Goal: Task Accomplishment & Management: Complete application form

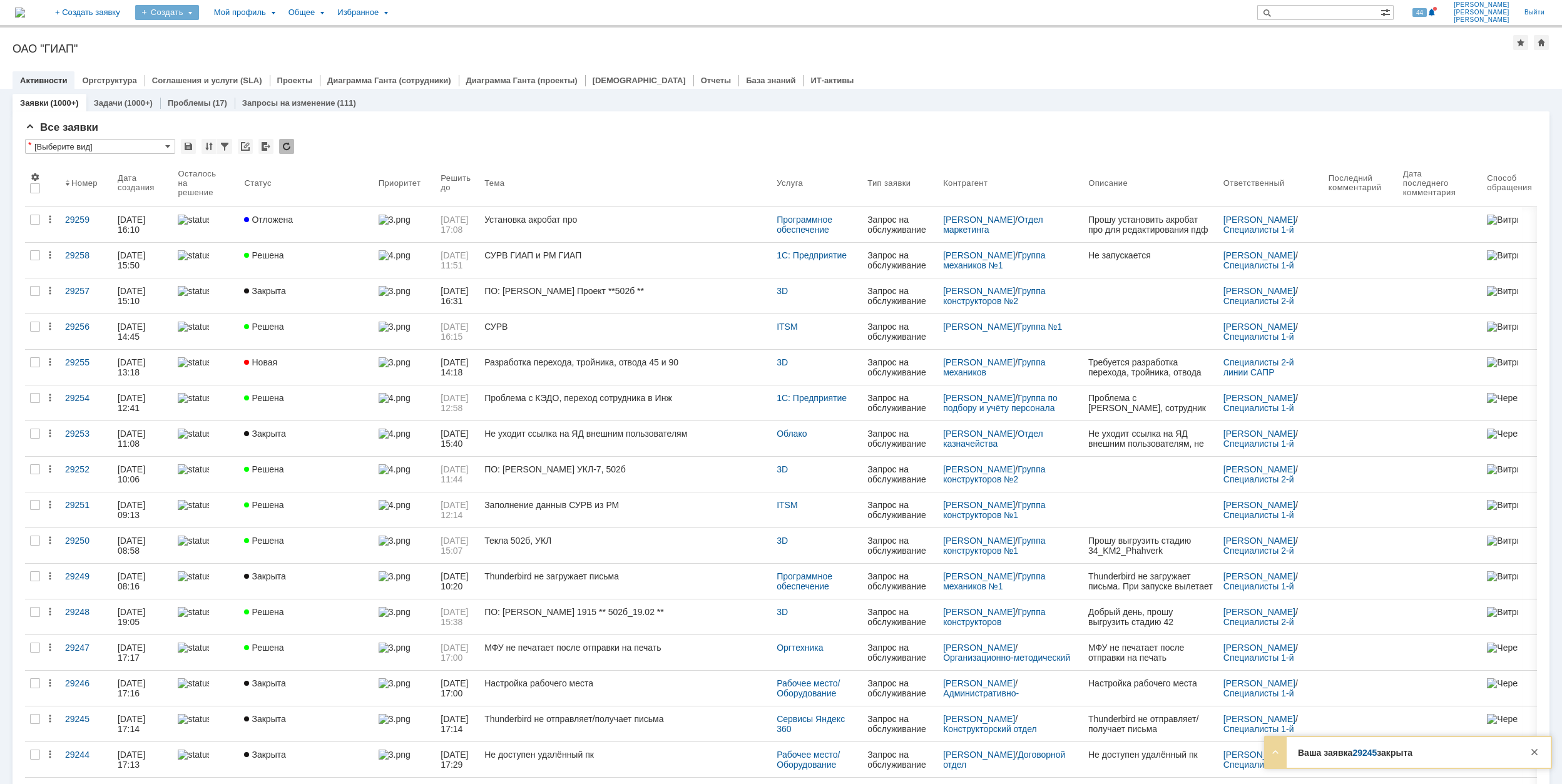
click at [199, 13] on div "Создать" at bounding box center [167, 13] width 64 height 15
click at [233, 73] on link "Заявка" at bounding box center [185, 78] width 95 height 15
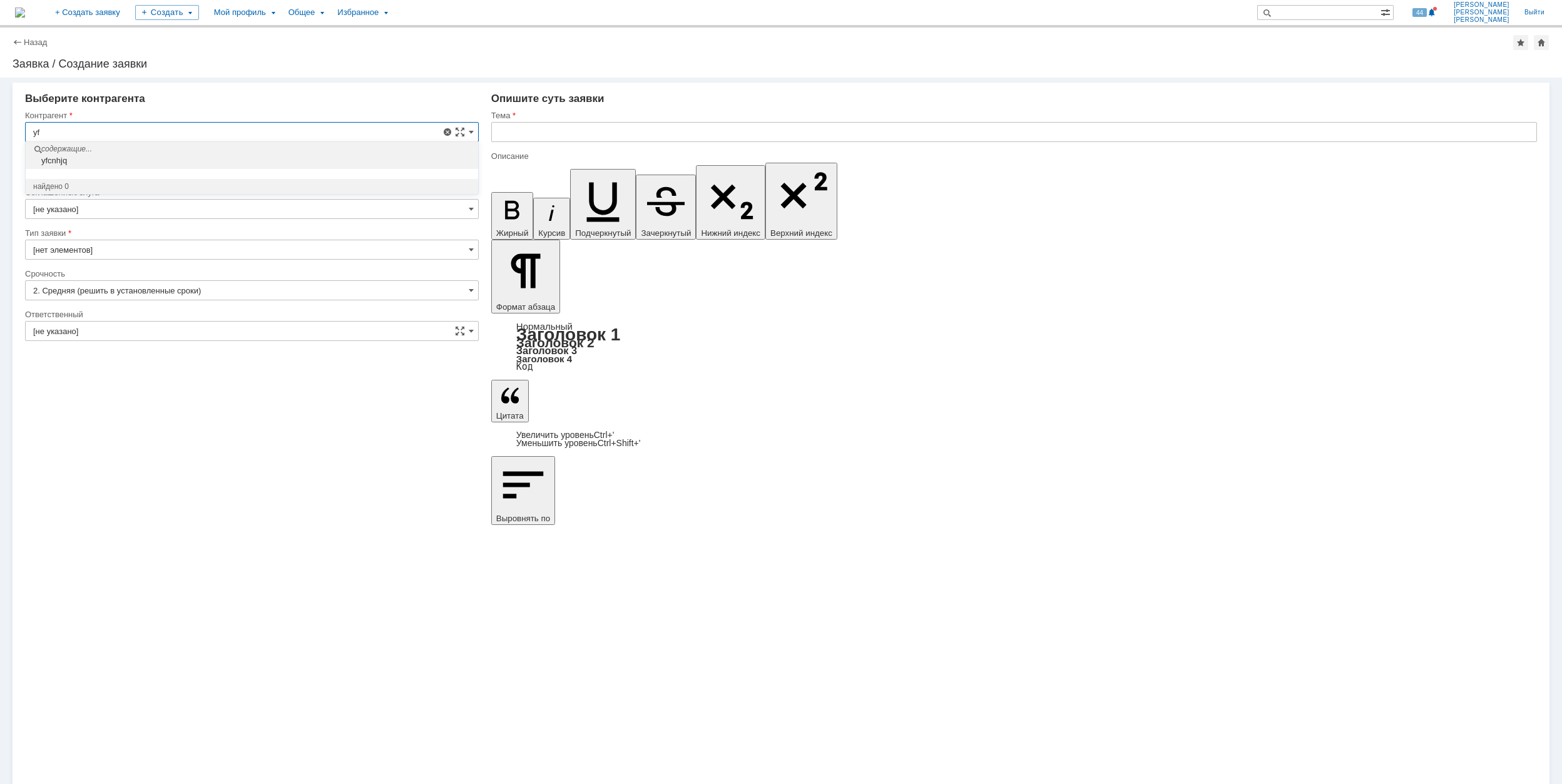
type input "y"
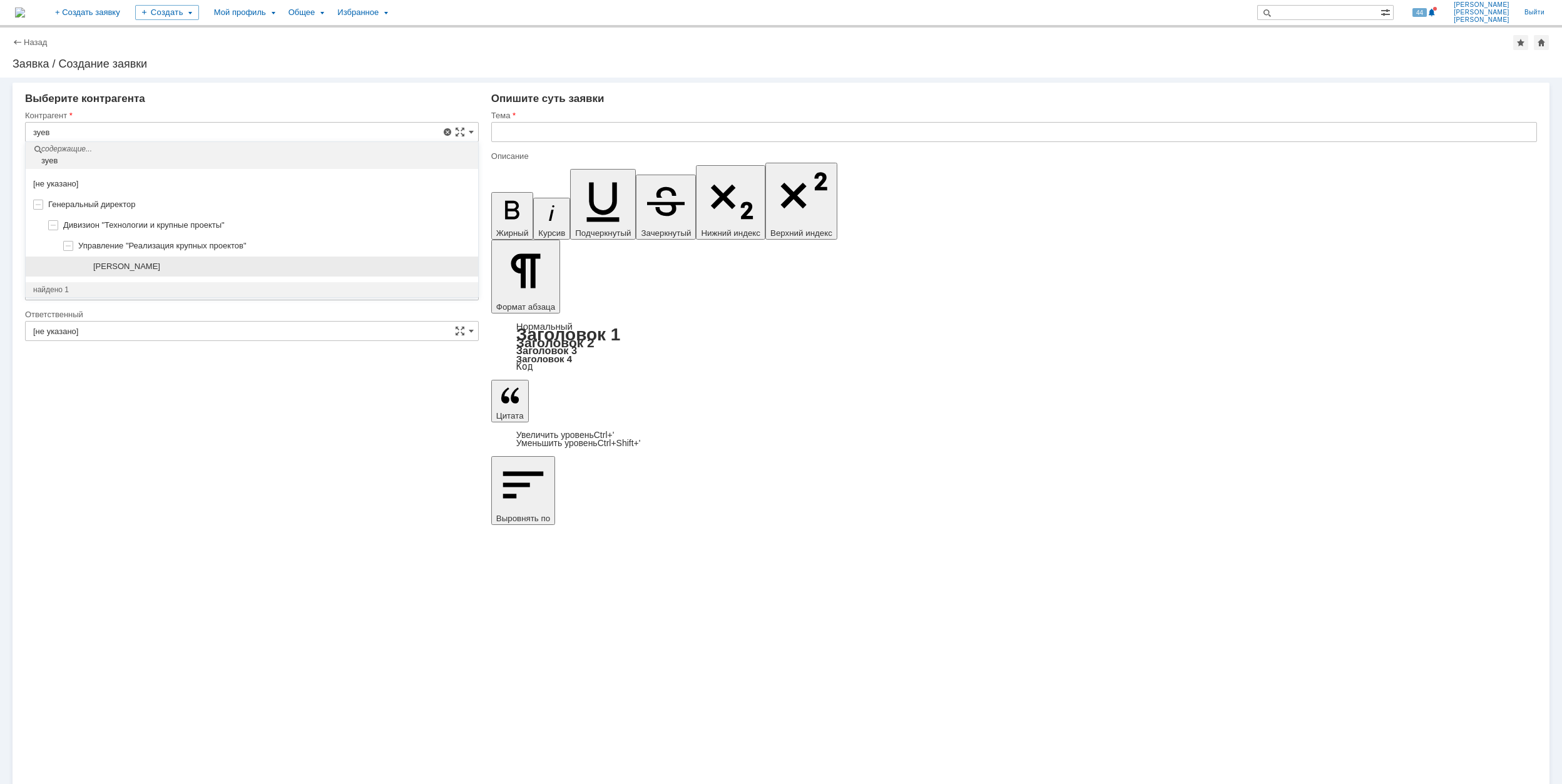
click at [203, 272] on div "[PERSON_NAME]" at bounding box center [252, 267] width 452 height 21
type input "[PERSON_NAME]"
type input "[GEOGRAPHIC_DATA]"
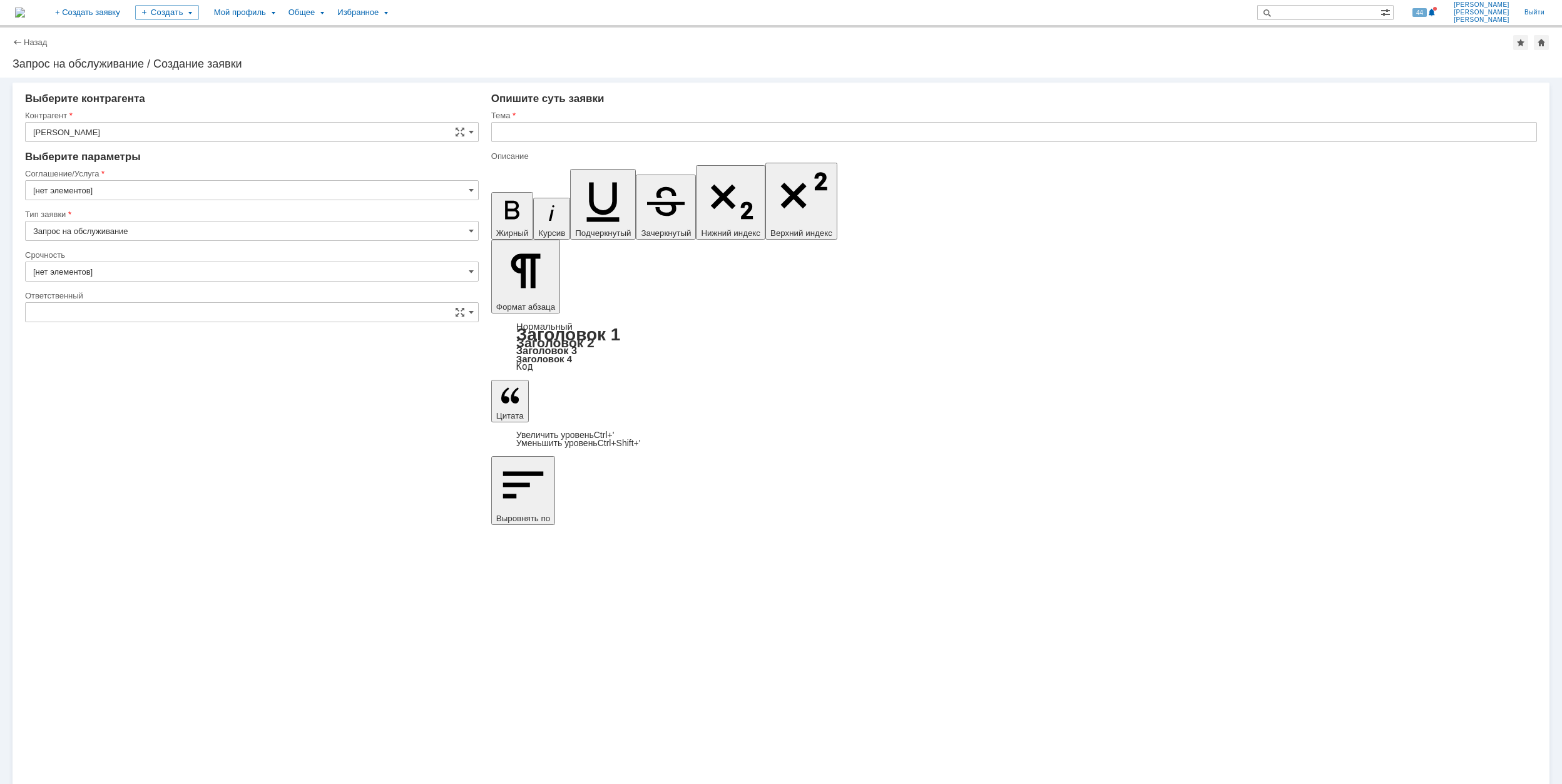
type input "[GEOGRAPHIC_DATA]"
type input "[нет элементов]"
type input "[не указано]"
type input "2. Средняя (решить в установленные сроки)"
click at [161, 179] on div "Соглашение/Услуга" at bounding box center [252, 174] width 454 height 12
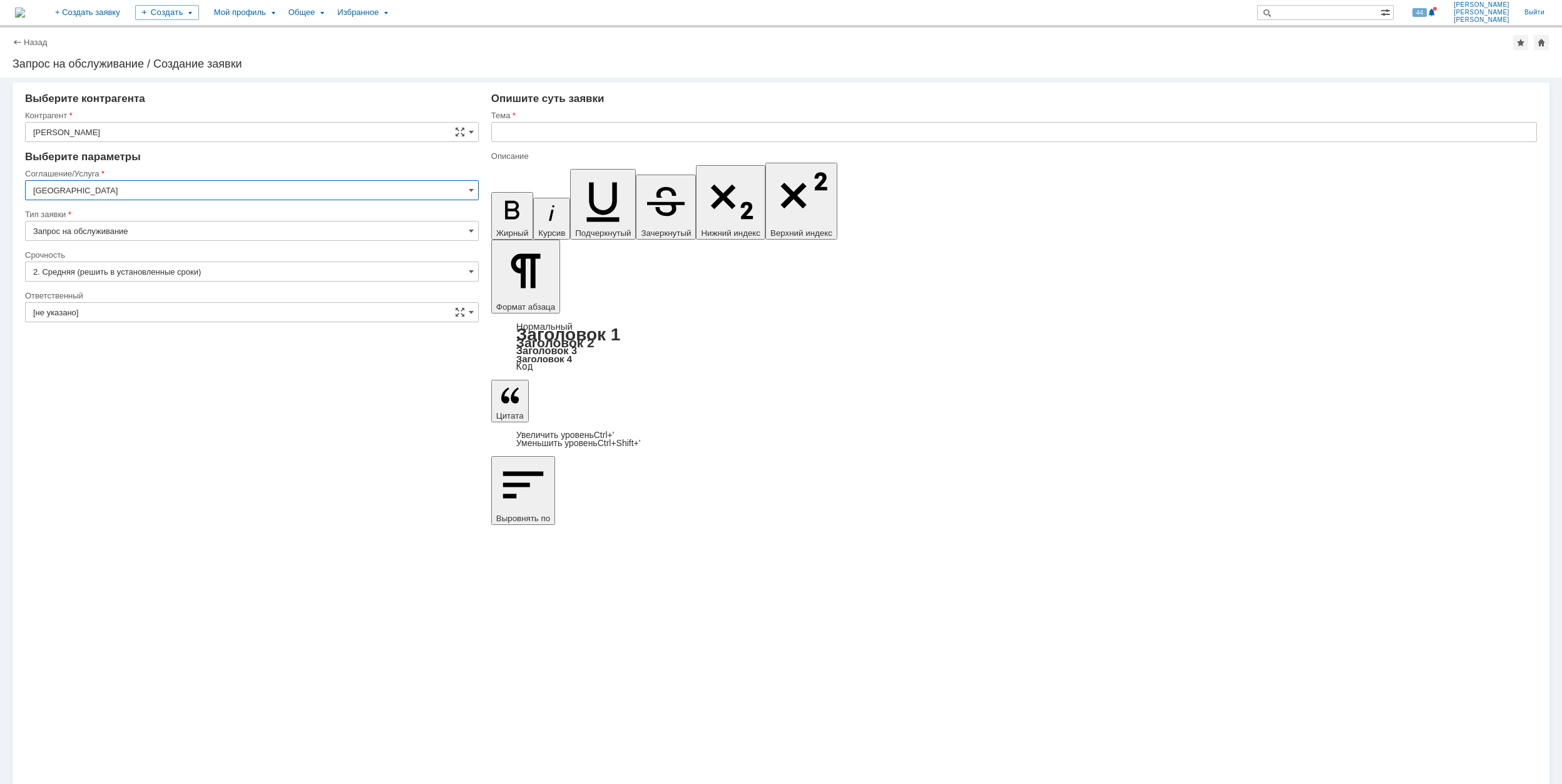
click at [140, 183] on input "[GEOGRAPHIC_DATA]" at bounding box center [252, 190] width 454 height 20
click at [259, 262] on div "Переговорные/Видеоконференции" at bounding box center [252, 252] width 452 height 20
type input "Переговорные/Видеоконференции"
click at [173, 272] on input "[не указано]" at bounding box center [252, 271] width 454 height 20
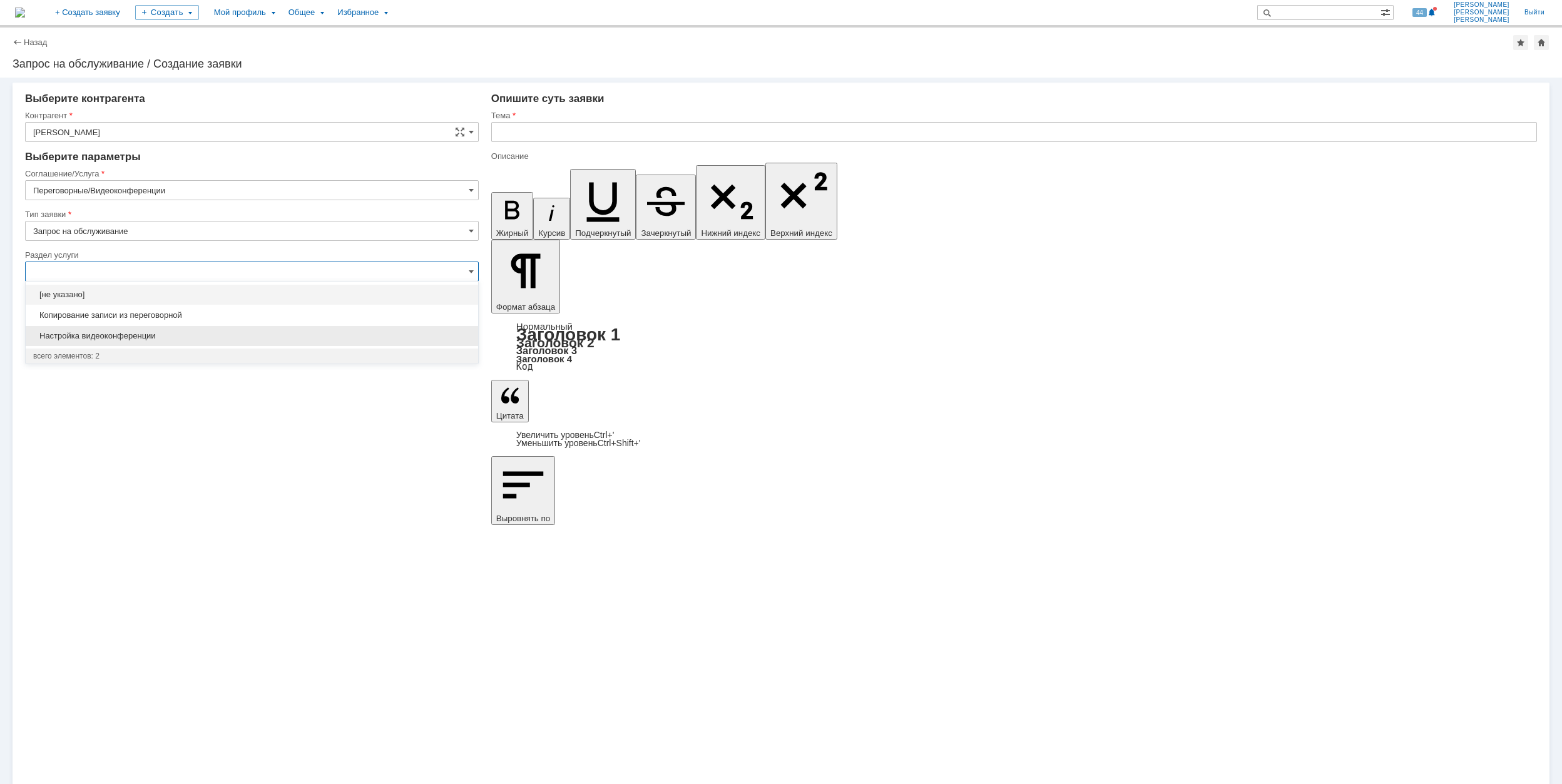
click at [185, 339] on span "Настройка видеоконференции" at bounding box center [252, 336] width 438 height 10
type input "Настройка видеоконференции"
click at [191, 351] on input "[не указано]" at bounding box center [252, 353] width 454 height 20
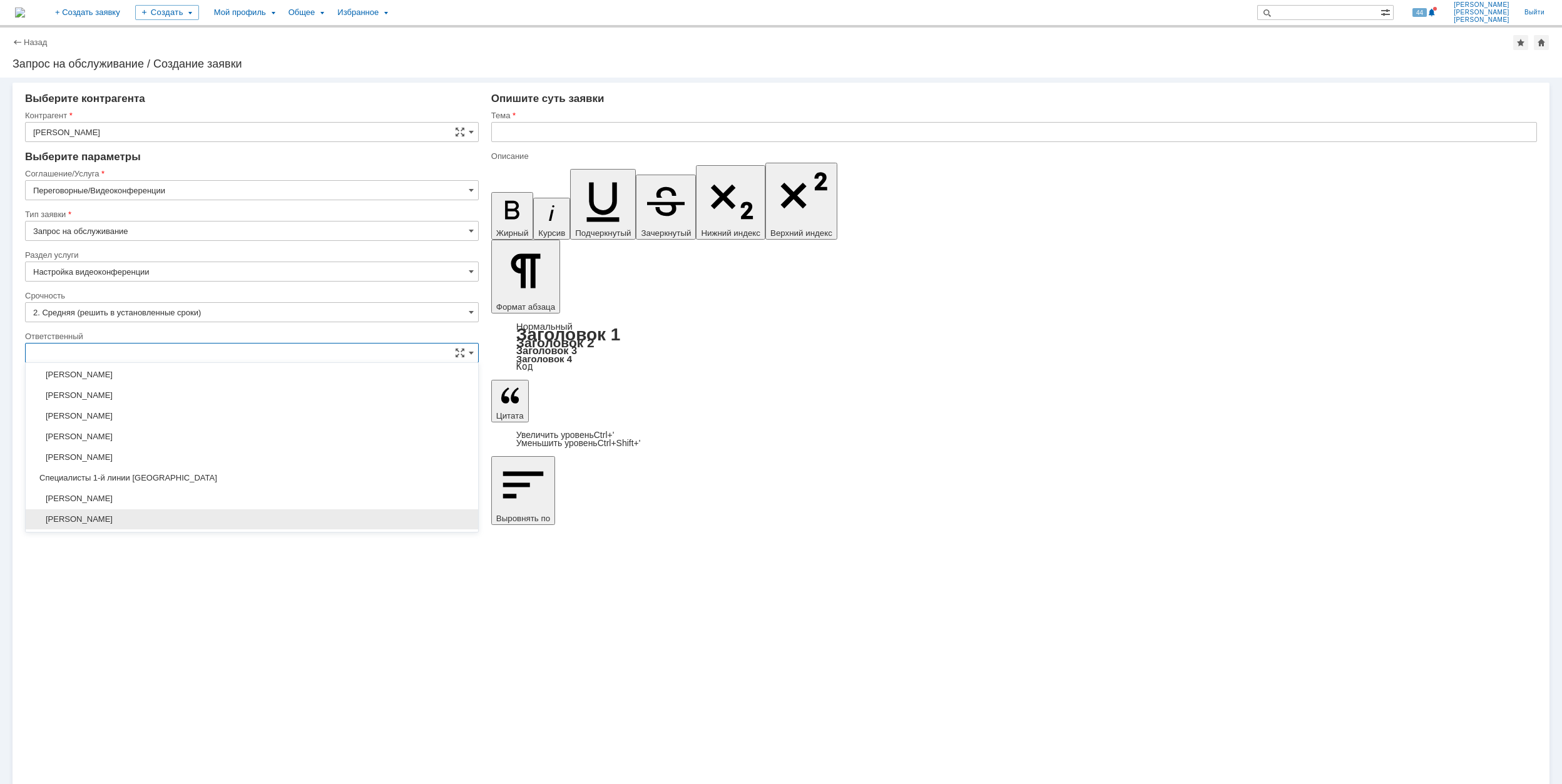
click at [258, 440] on span "[PERSON_NAME]" at bounding box center [252, 437] width 438 height 10
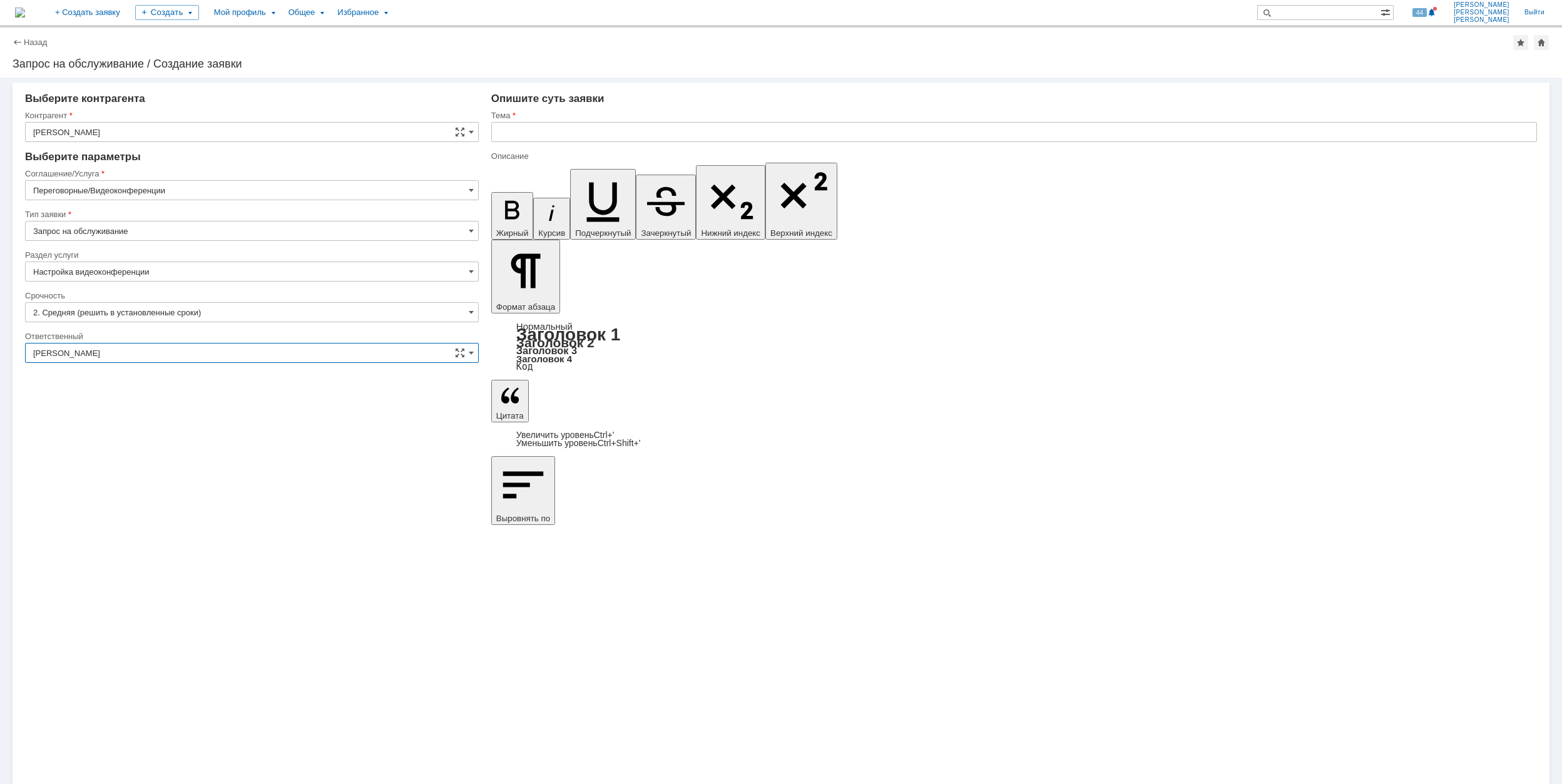
type input "[PERSON_NAME]"
click at [604, 132] on input "text" at bounding box center [1014, 132] width 1046 height 20
drag, startPoint x: 604, startPoint y: 132, endPoint x: 481, endPoint y: 131, distance: 123.0
type input "Настройка ВКС в [GEOGRAPHIC_DATA]"
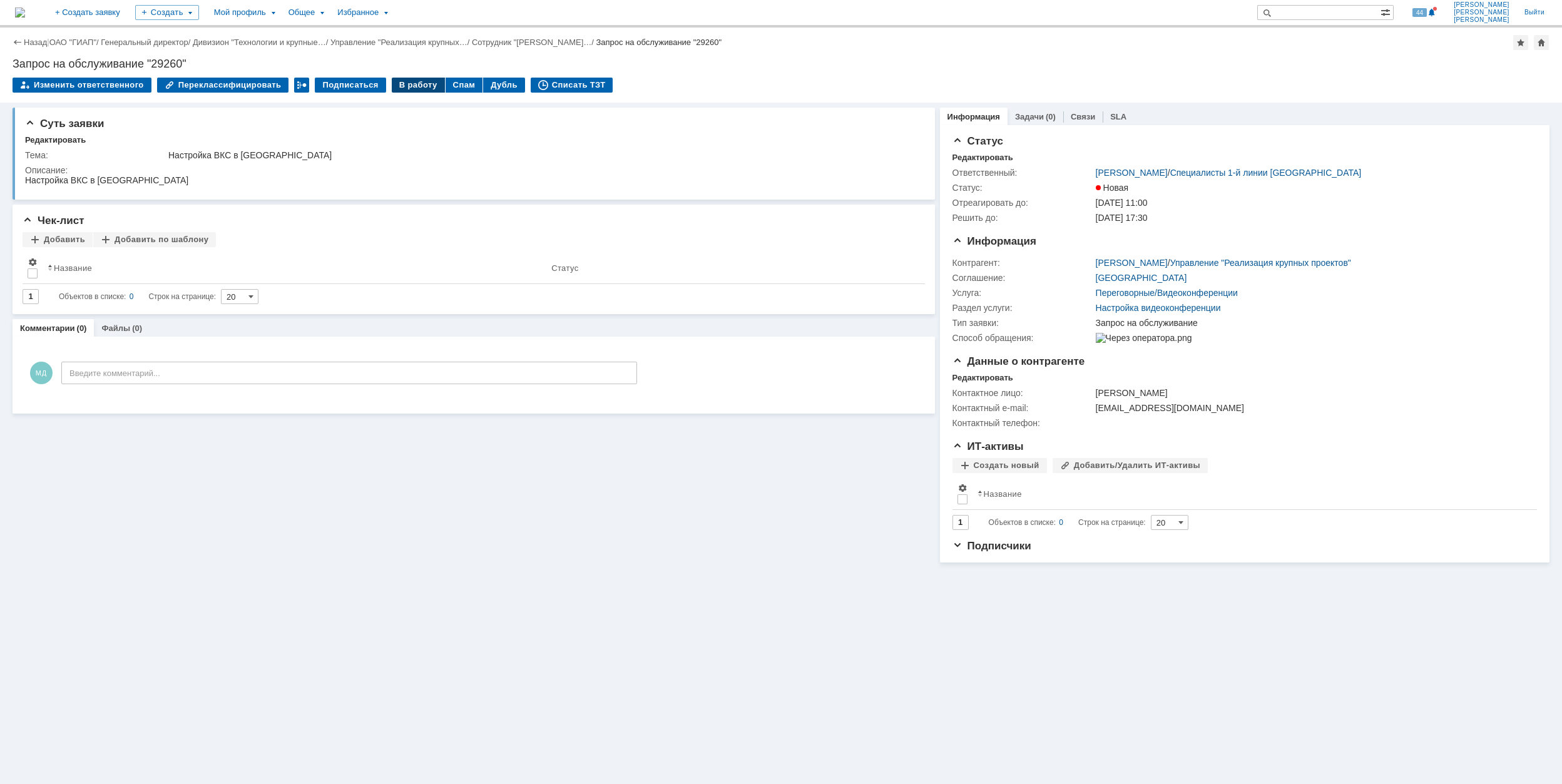
click at [404, 90] on div "В работу" at bounding box center [418, 85] width 53 height 15
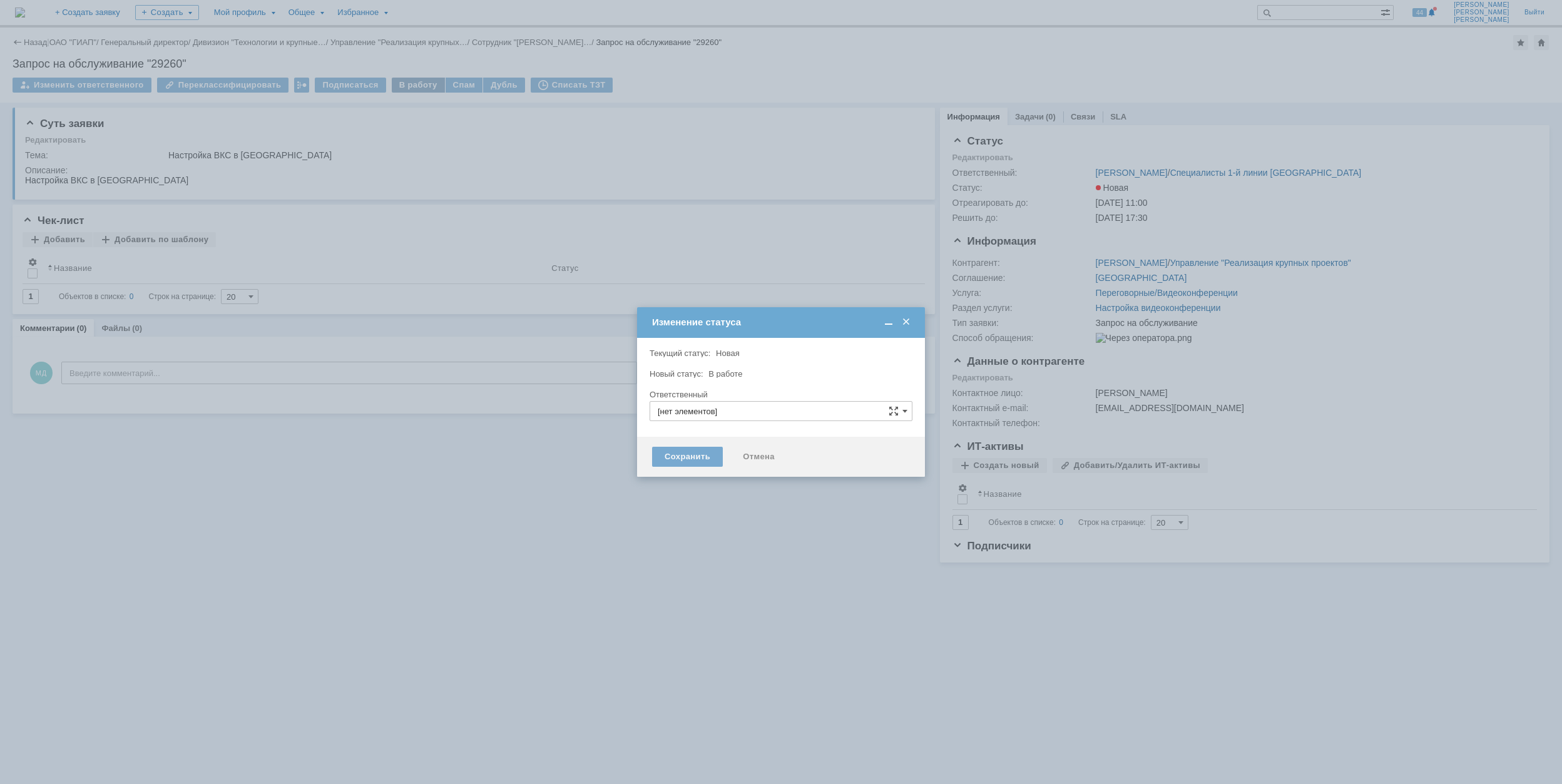
type input "[PERSON_NAME]"
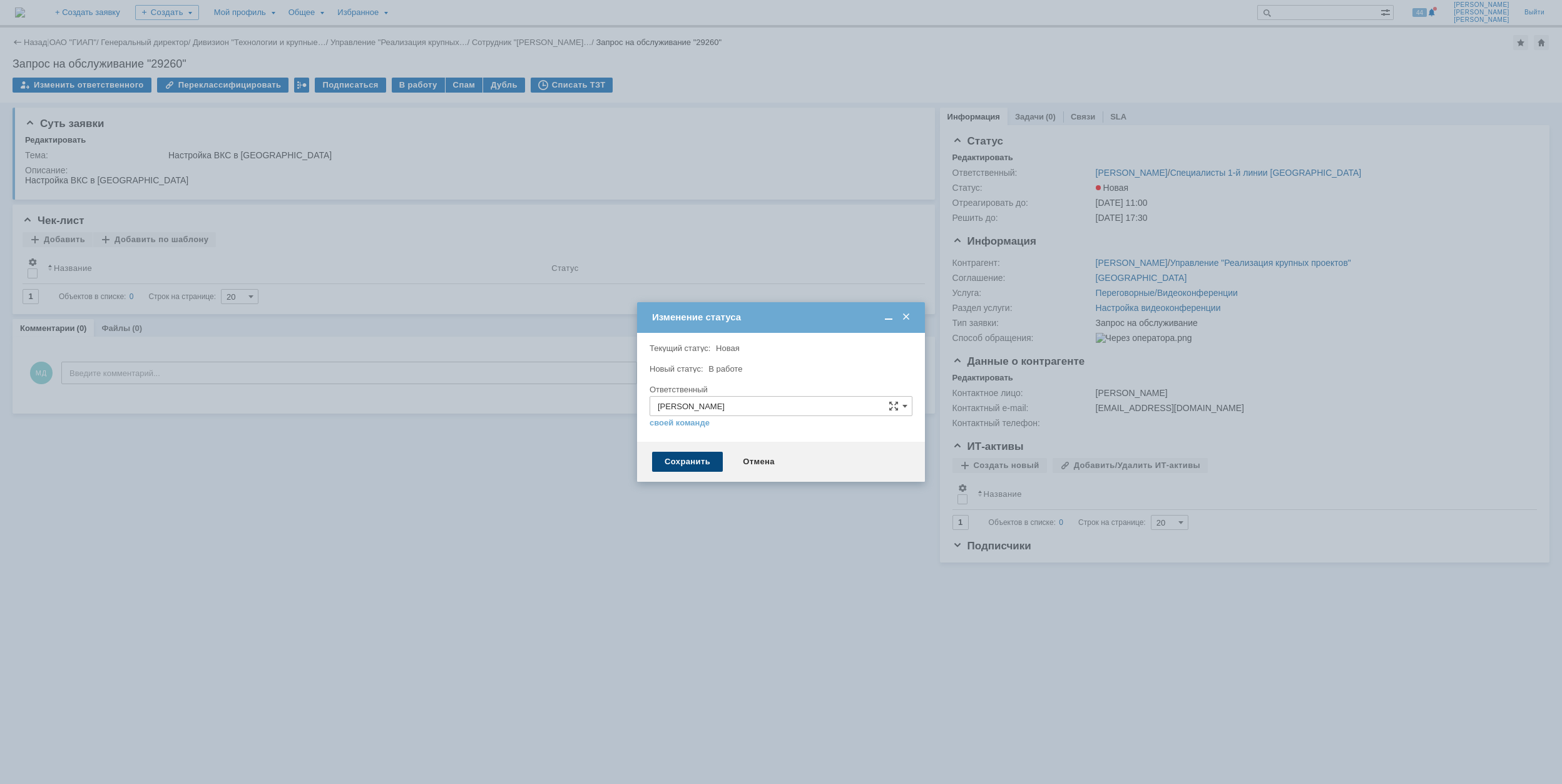
click at [686, 454] on div "Сохранить" at bounding box center [687, 461] width 70 height 20
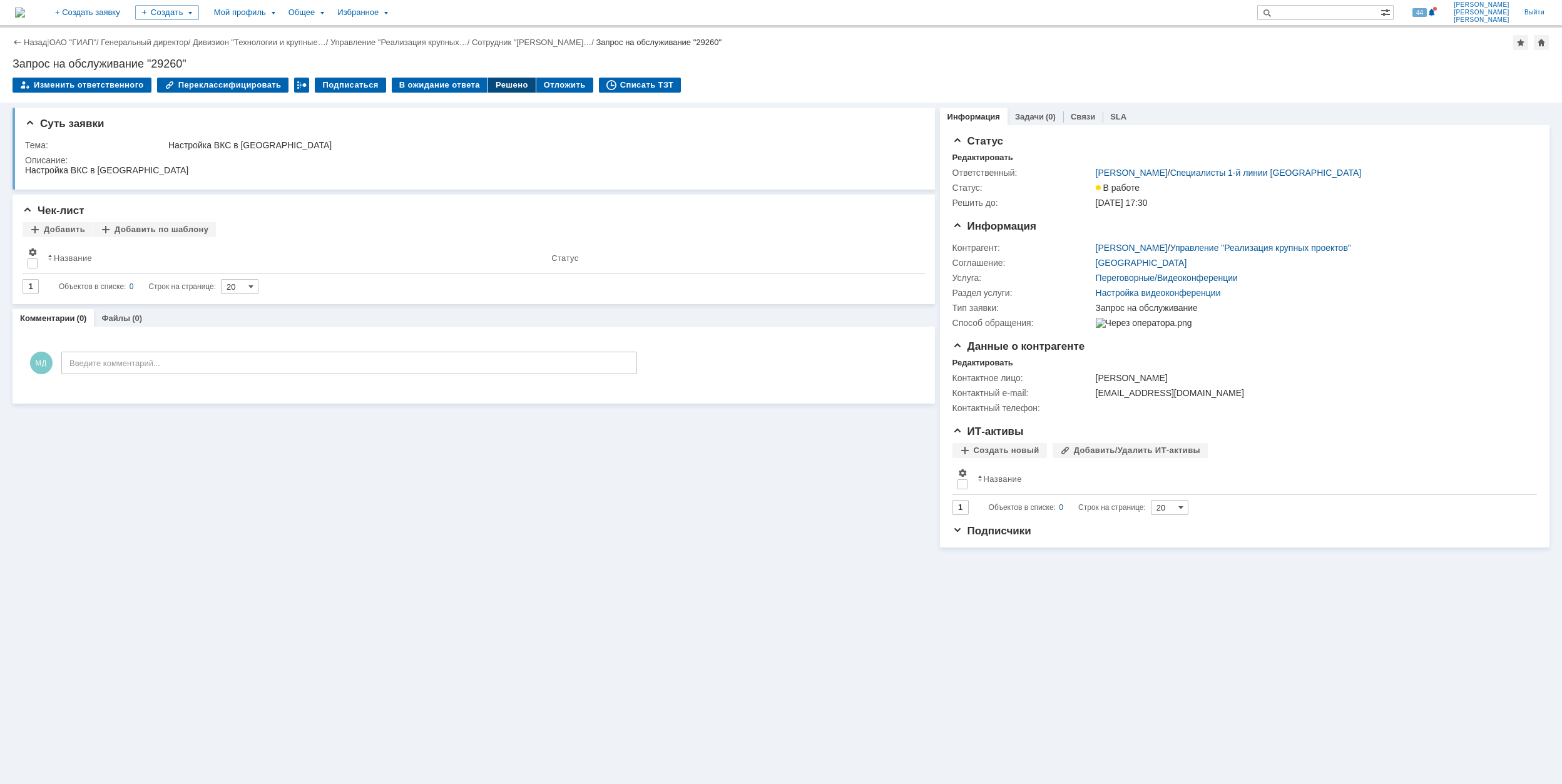
click at [488, 82] on div "Решено" at bounding box center [512, 85] width 47 height 15
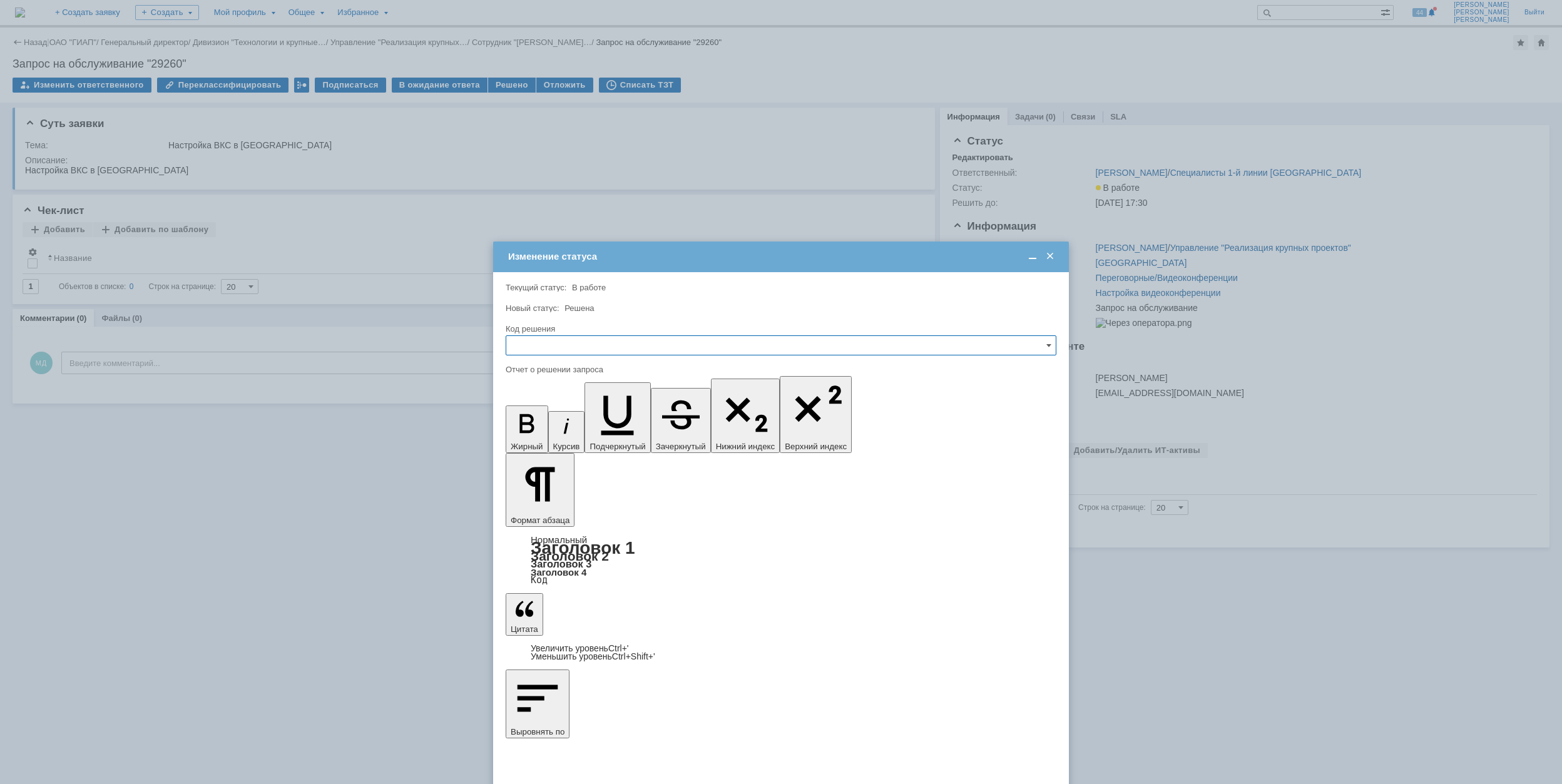
click at [641, 340] on input "text" at bounding box center [781, 345] width 551 height 20
click at [597, 431] on span "Решено" at bounding box center [781, 431] width 535 height 10
type input "Решено"
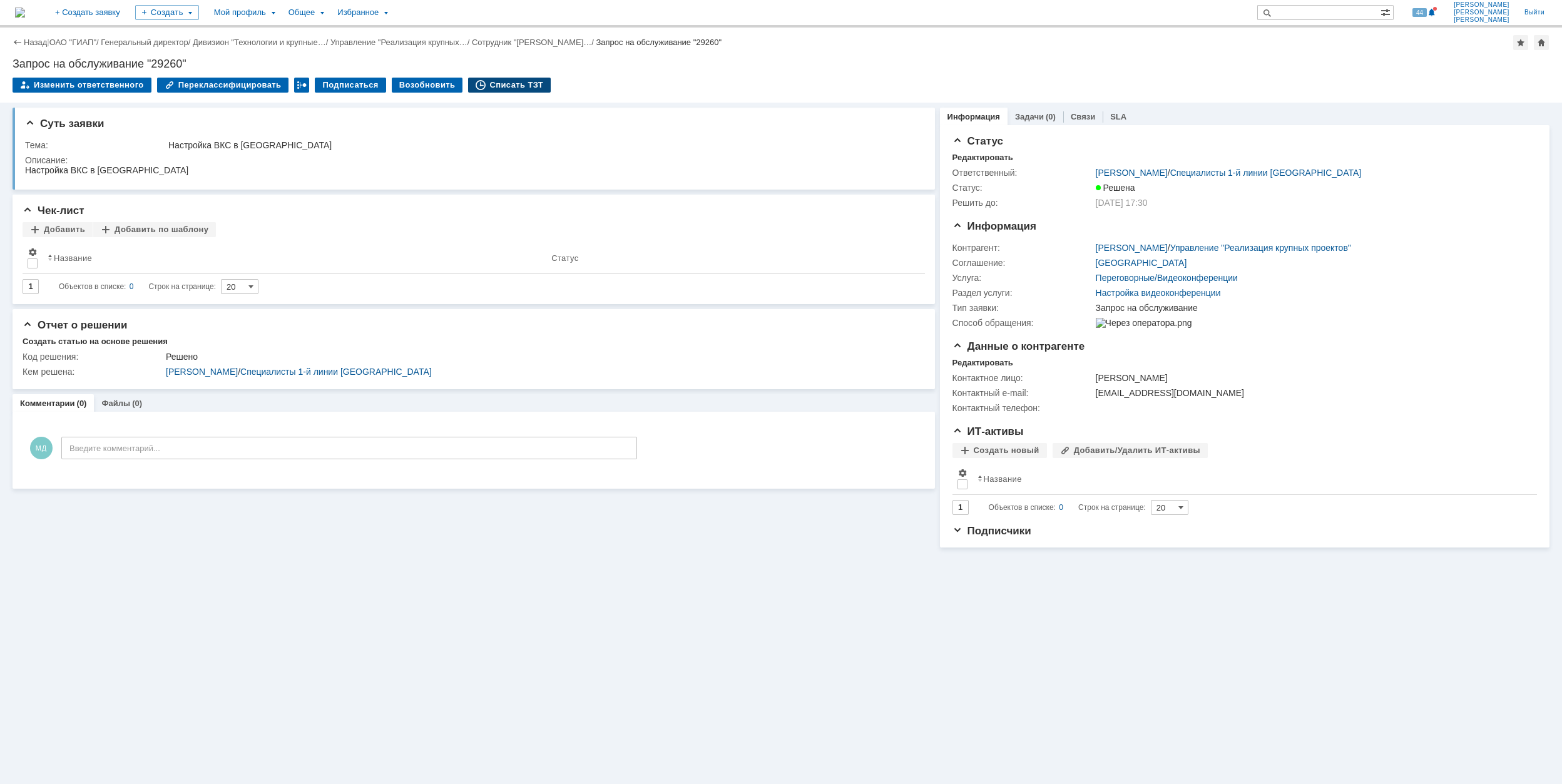
click at [491, 84] on div "Списать ТЗТ" at bounding box center [510, 85] width 83 height 15
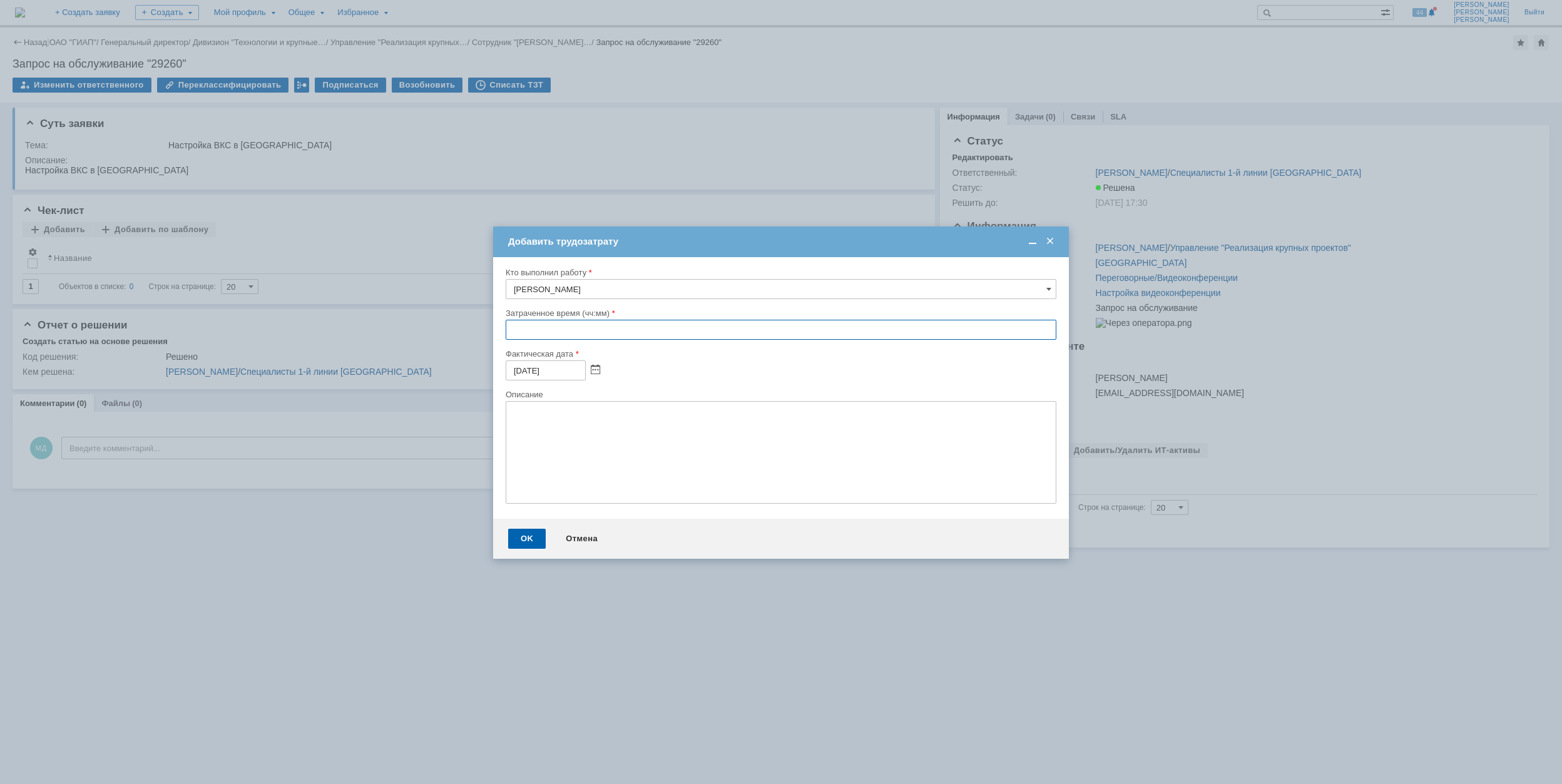
click at [509, 333] on input "text" at bounding box center [781, 330] width 551 height 20
type input "00:30"
click at [530, 536] on div "OK" at bounding box center [527, 539] width 38 height 20
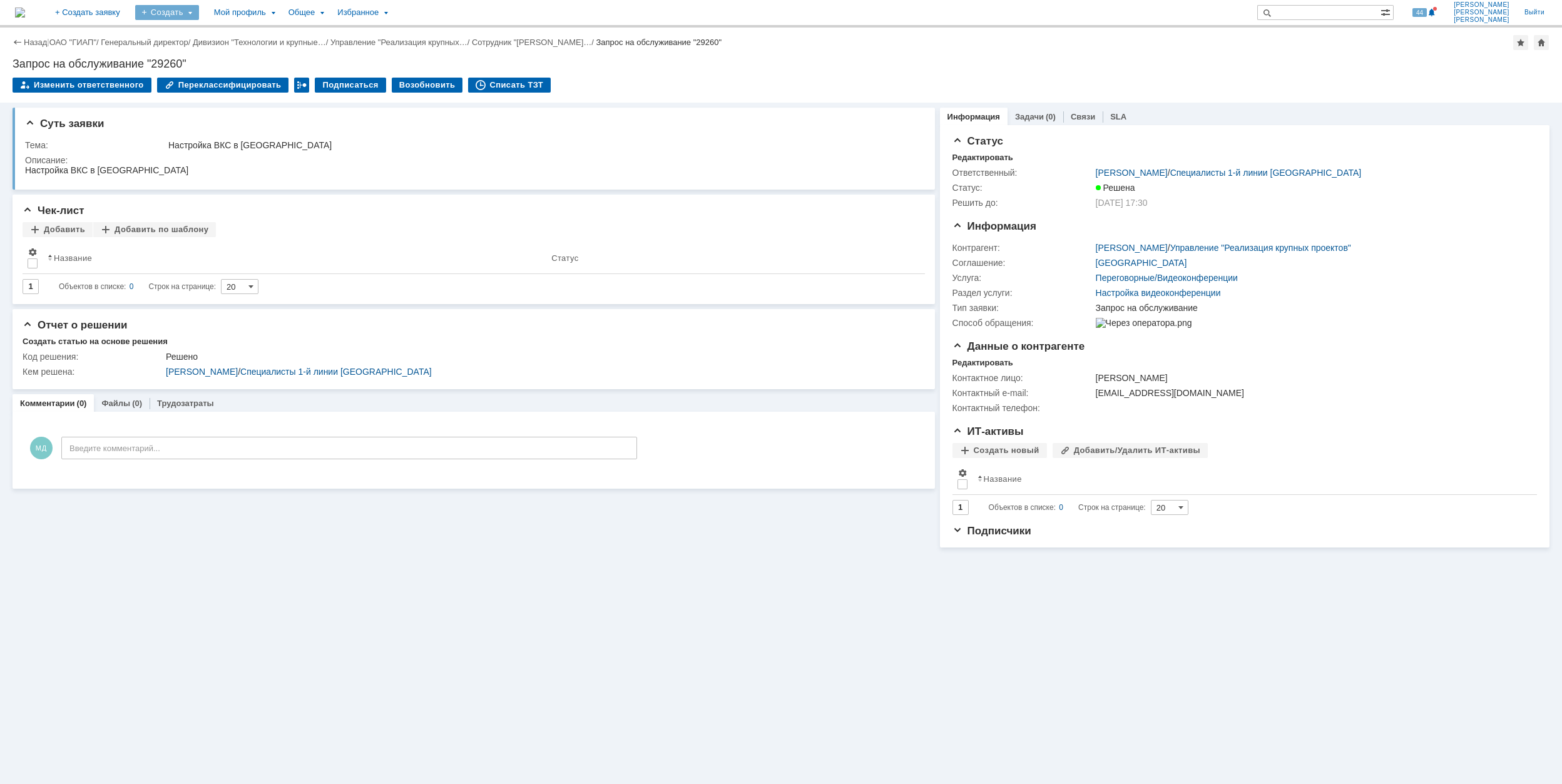
click at [199, 15] on div "Создать" at bounding box center [167, 13] width 64 height 15
click at [233, 79] on link "Заявка" at bounding box center [185, 78] width 95 height 15
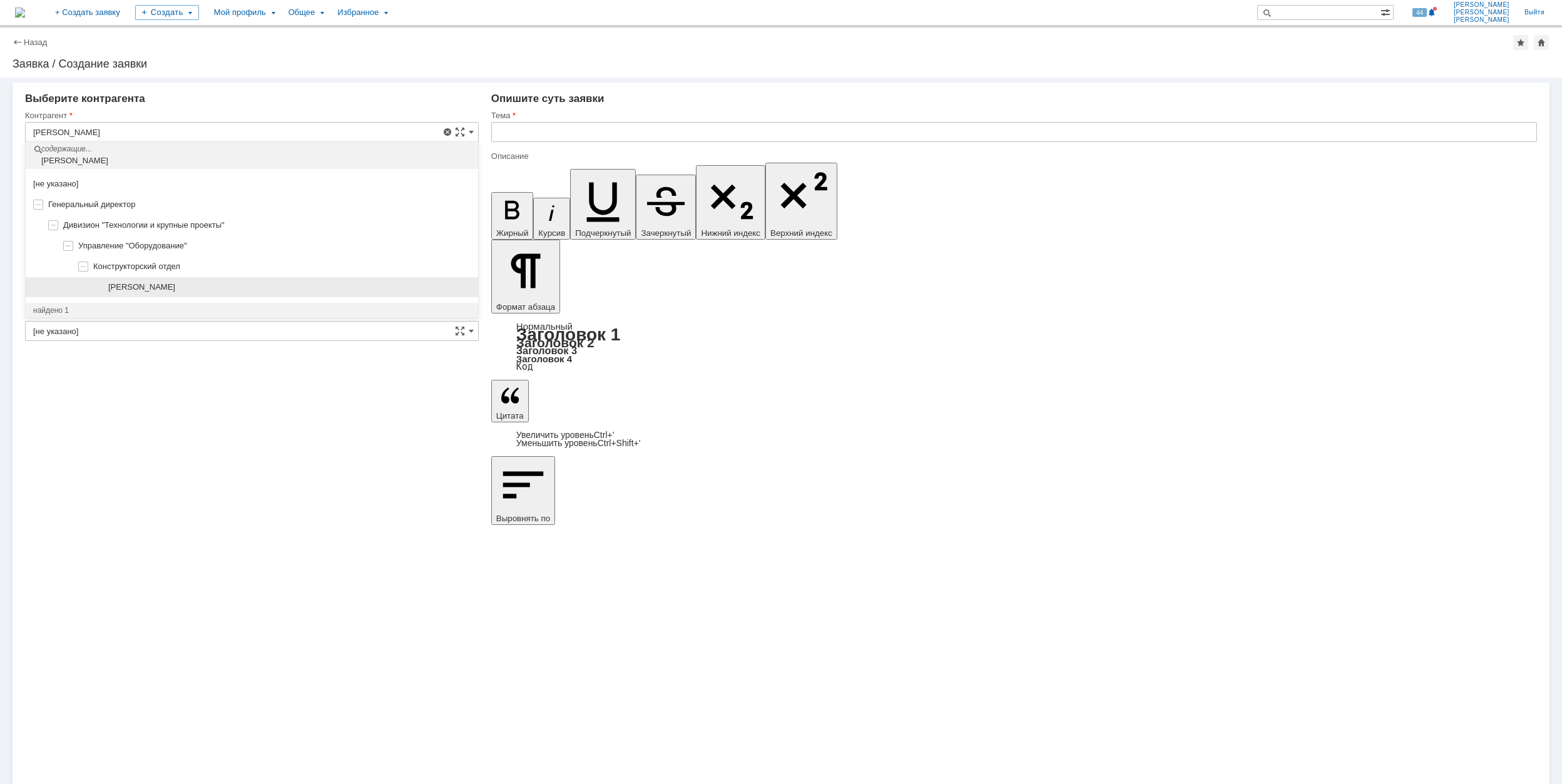
click at [211, 286] on div "[PERSON_NAME]" at bounding box center [289, 287] width 362 height 10
type input "[PERSON_NAME]"
type input "[GEOGRAPHIC_DATA]"
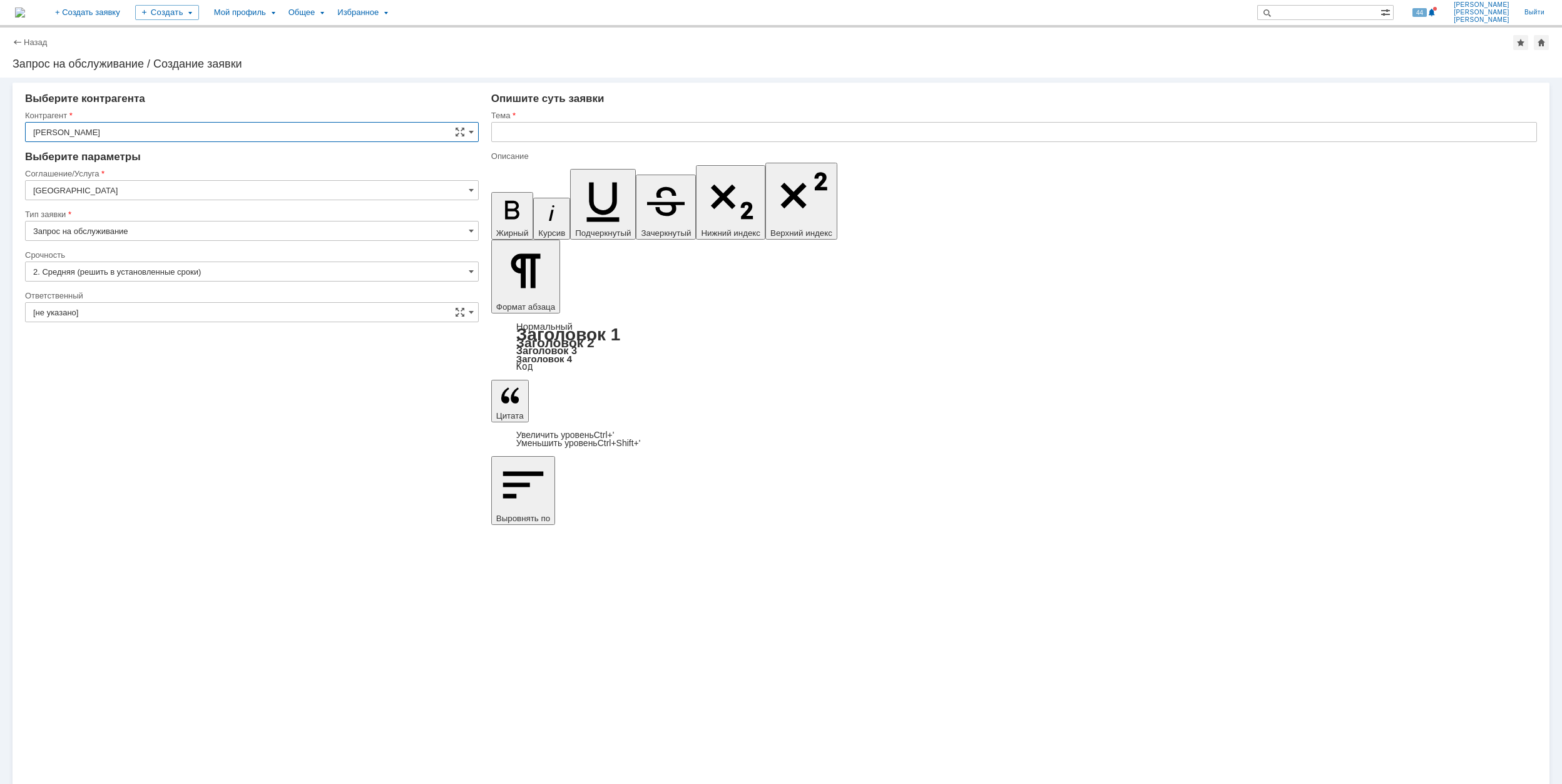
click at [155, 195] on input "[GEOGRAPHIC_DATA]" at bounding box center [252, 190] width 454 height 20
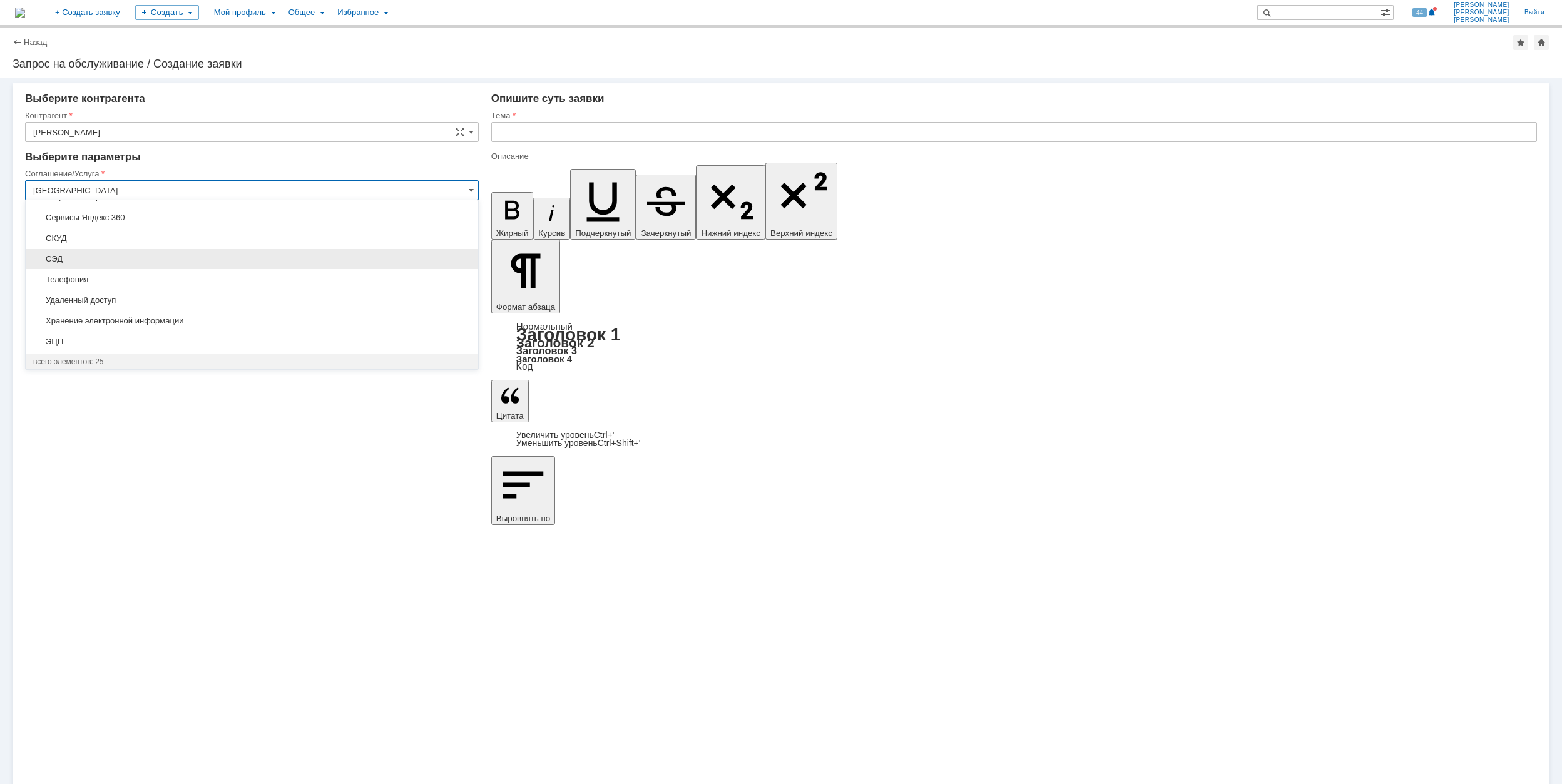
scroll to position [226, 0]
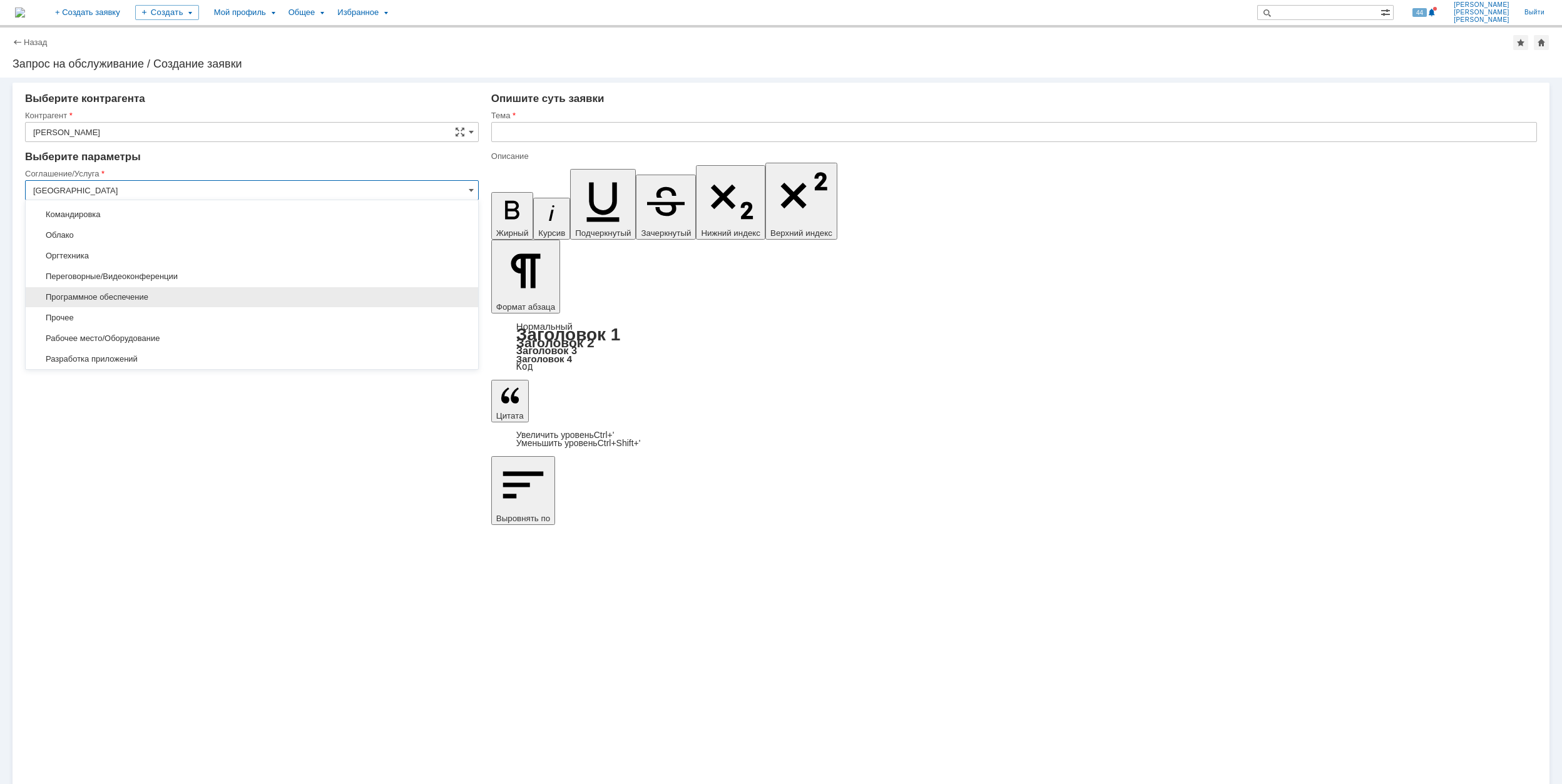
click at [214, 291] on div "Программное обеспечение" at bounding box center [252, 297] width 452 height 20
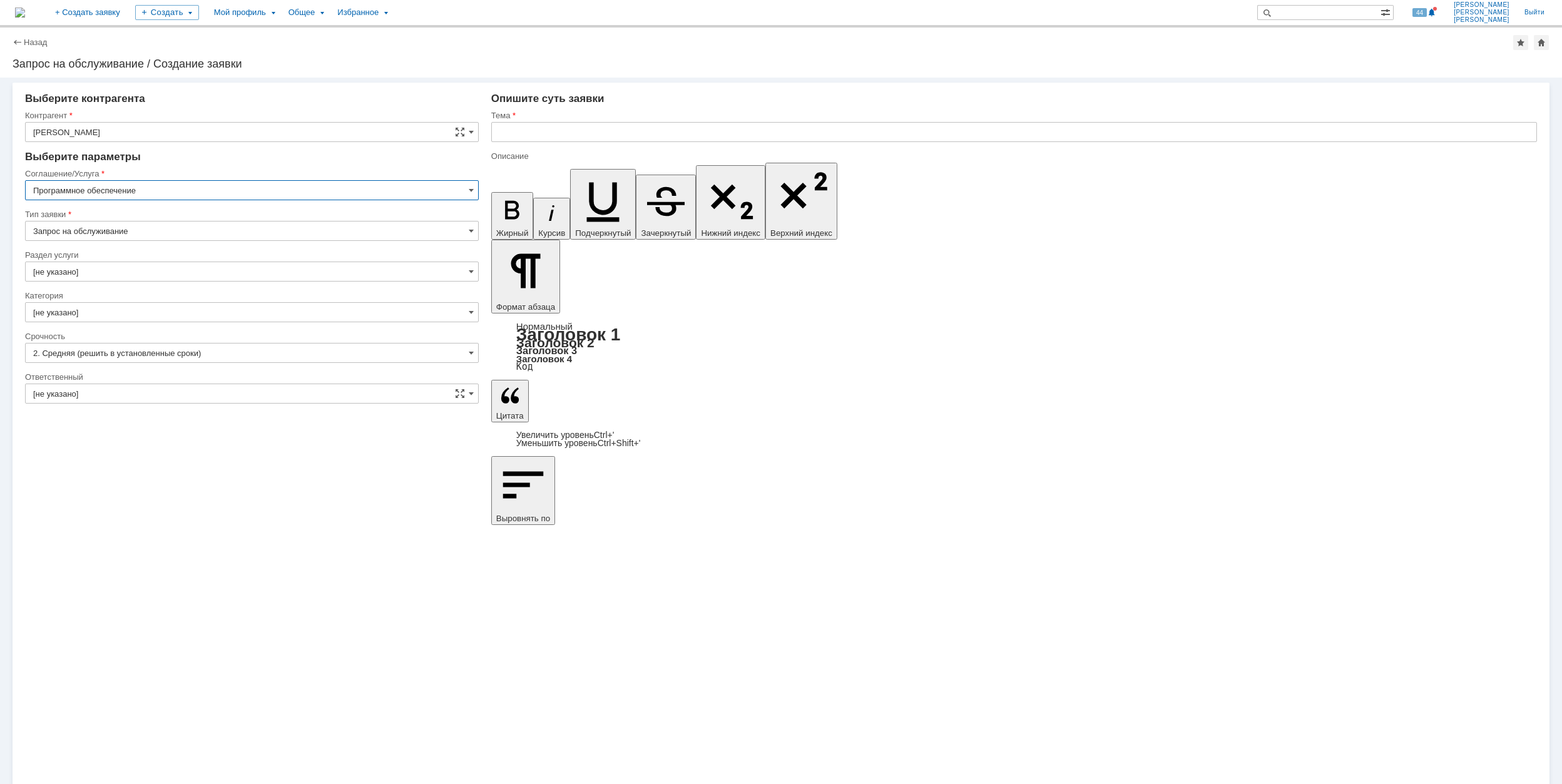
type input "Программное обеспечение"
click at [156, 272] on input "[не указано]" at bounding box center [252, 271] width 454 height 20
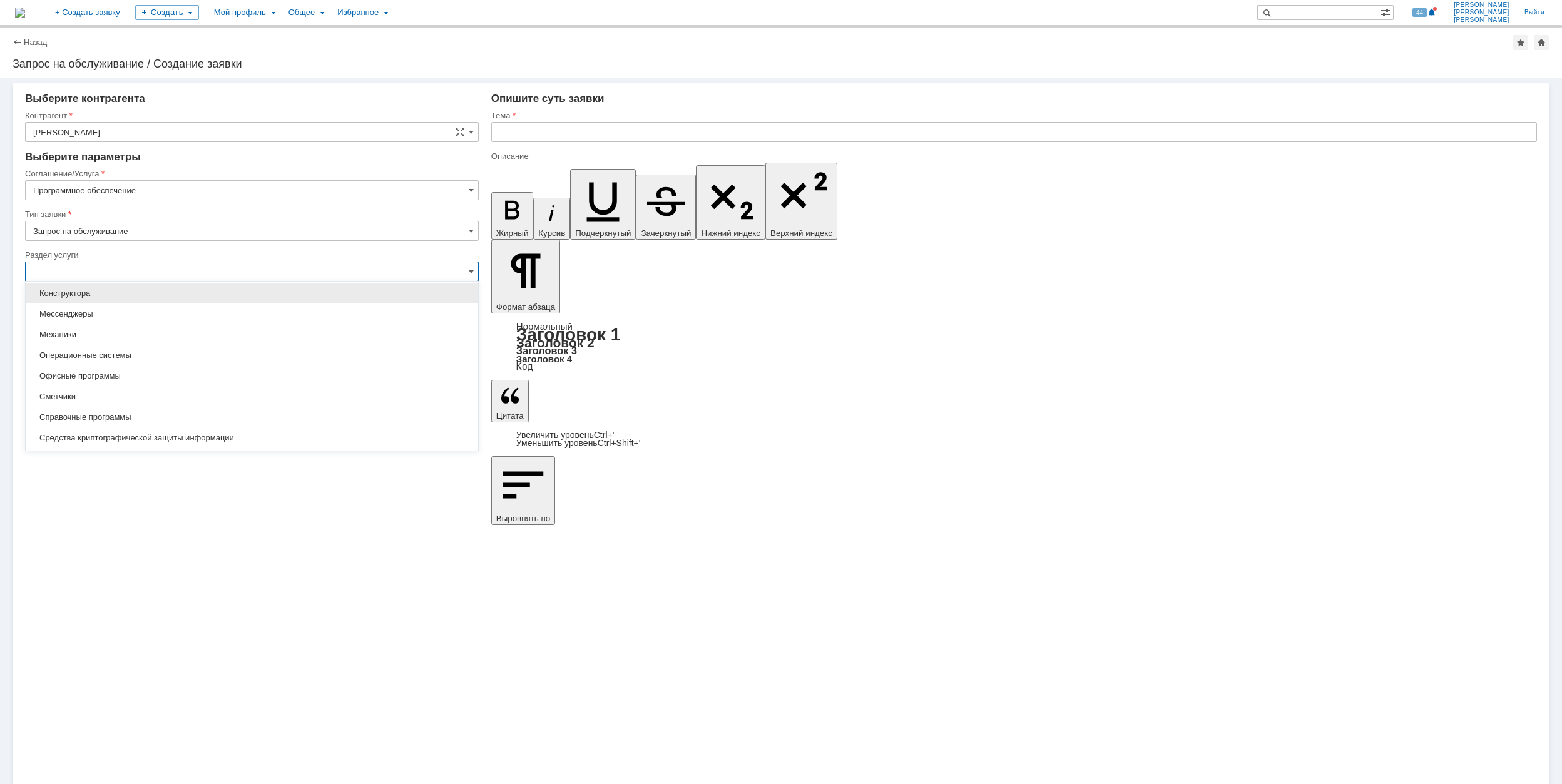
click at [217, 303] on div "Конструктора" at bounding box center [252, 293] width 452 height 20
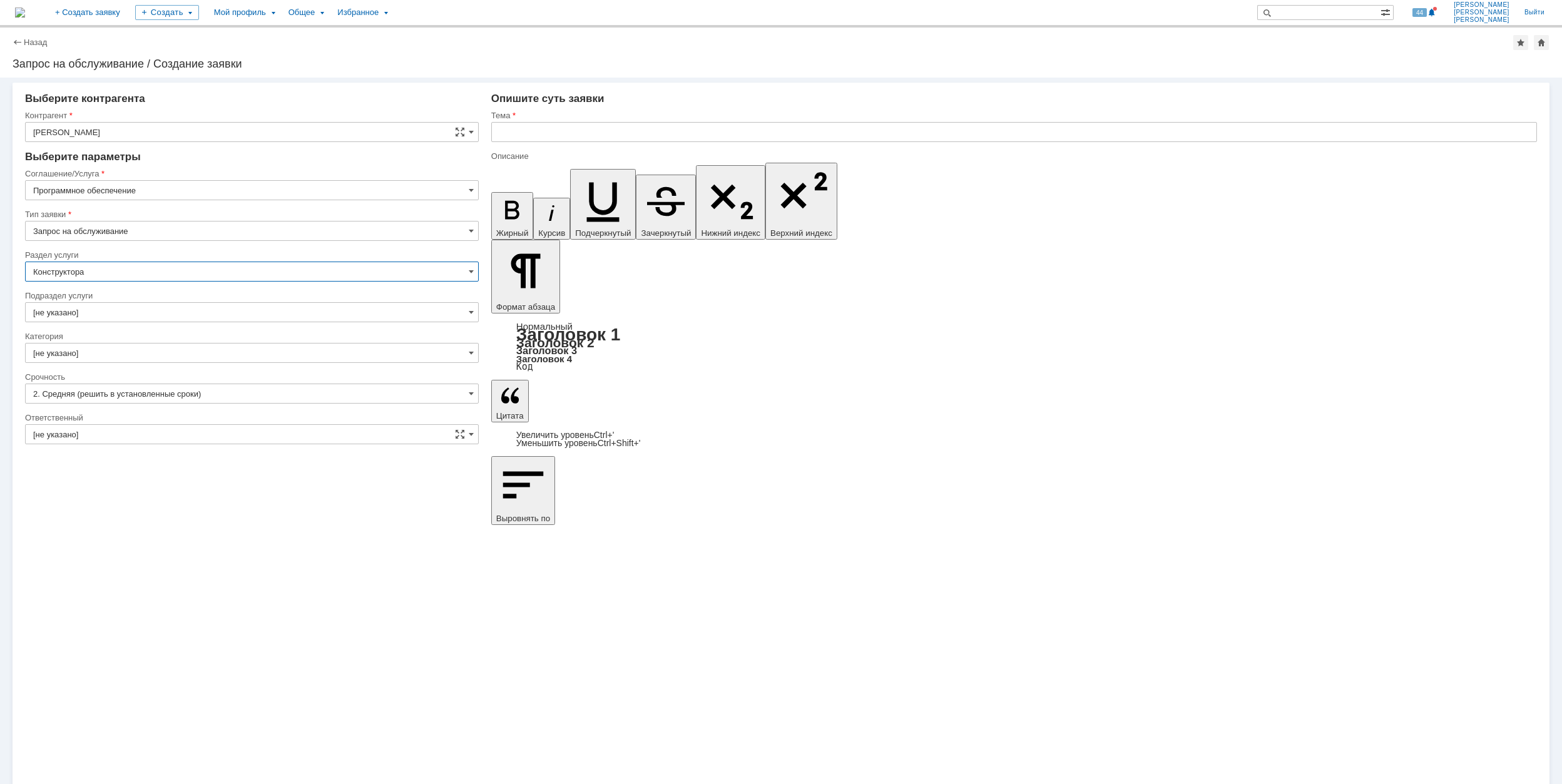
type input "Конструктора"
click at [161, 314] on input "[не указано]" at bounding box center [252, 312] width 454 height 20
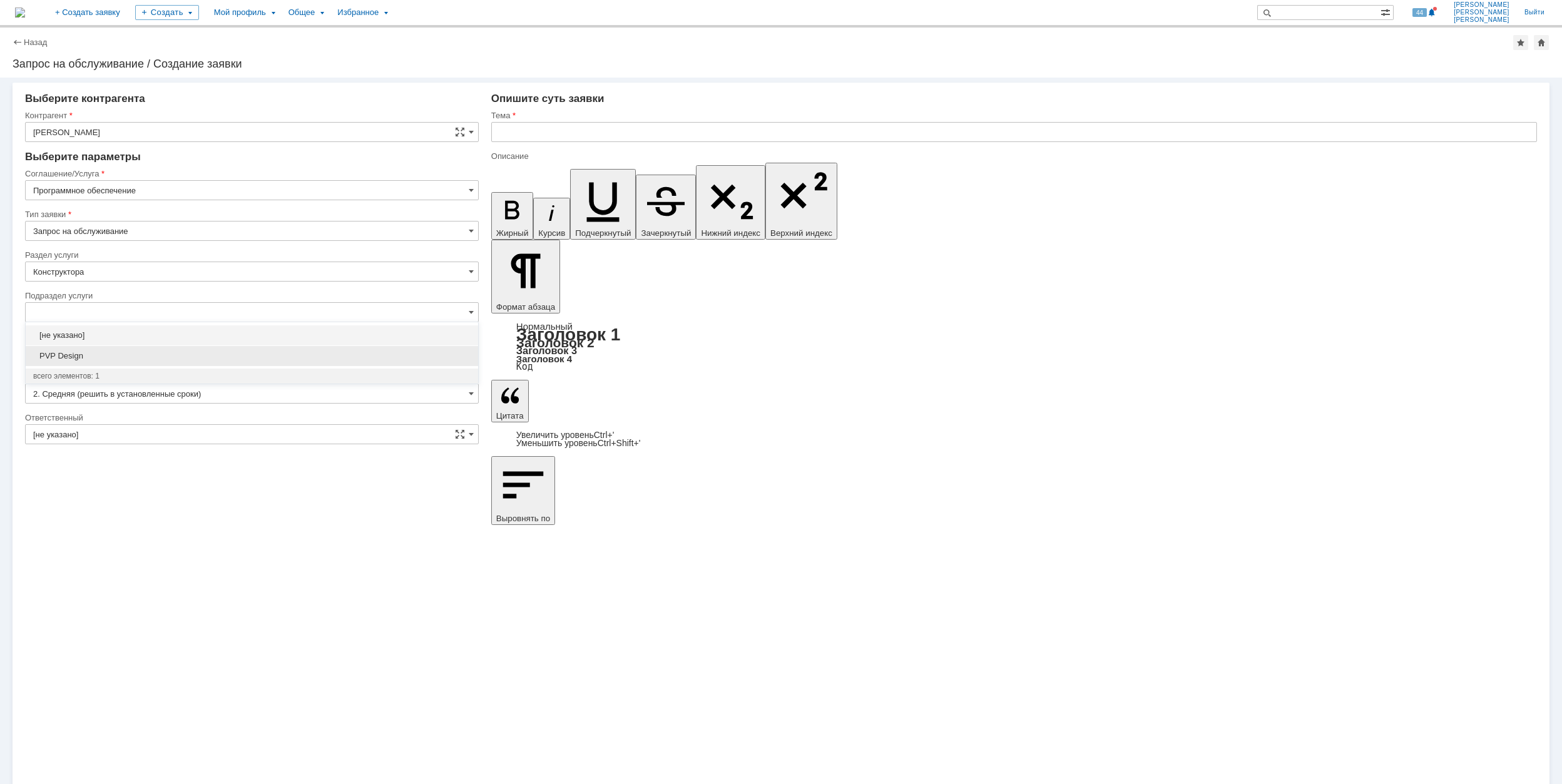
click at [203, 358] on span "PVP Design" at bounding box center [252, 356] width 438 height 10
type input "PVP Design"
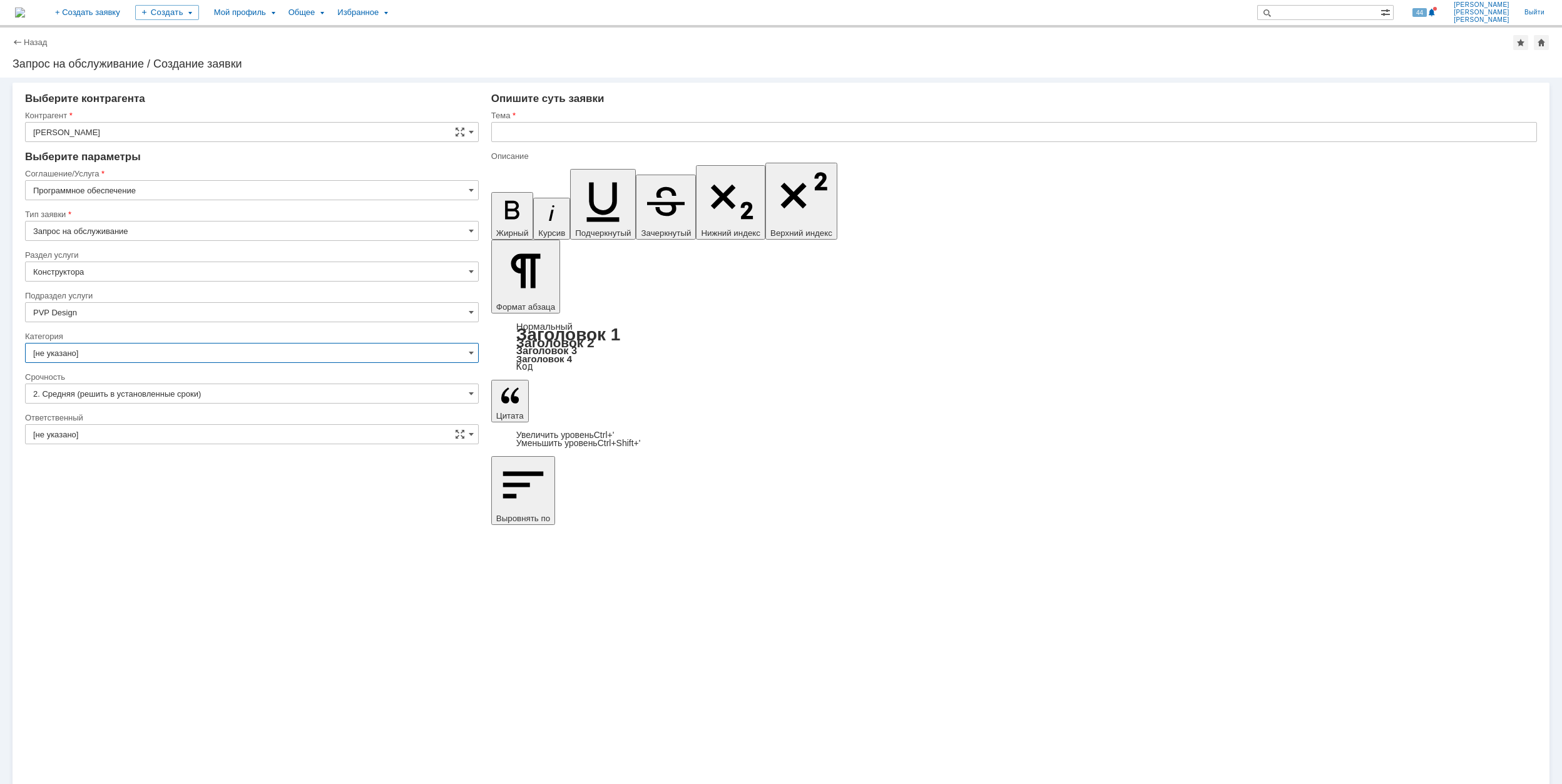
click at [206, 361] on input "[не указано]" at bounding box center [252, 353] width 454 height 20
type input "PVP Design"
type input "[не указано]"
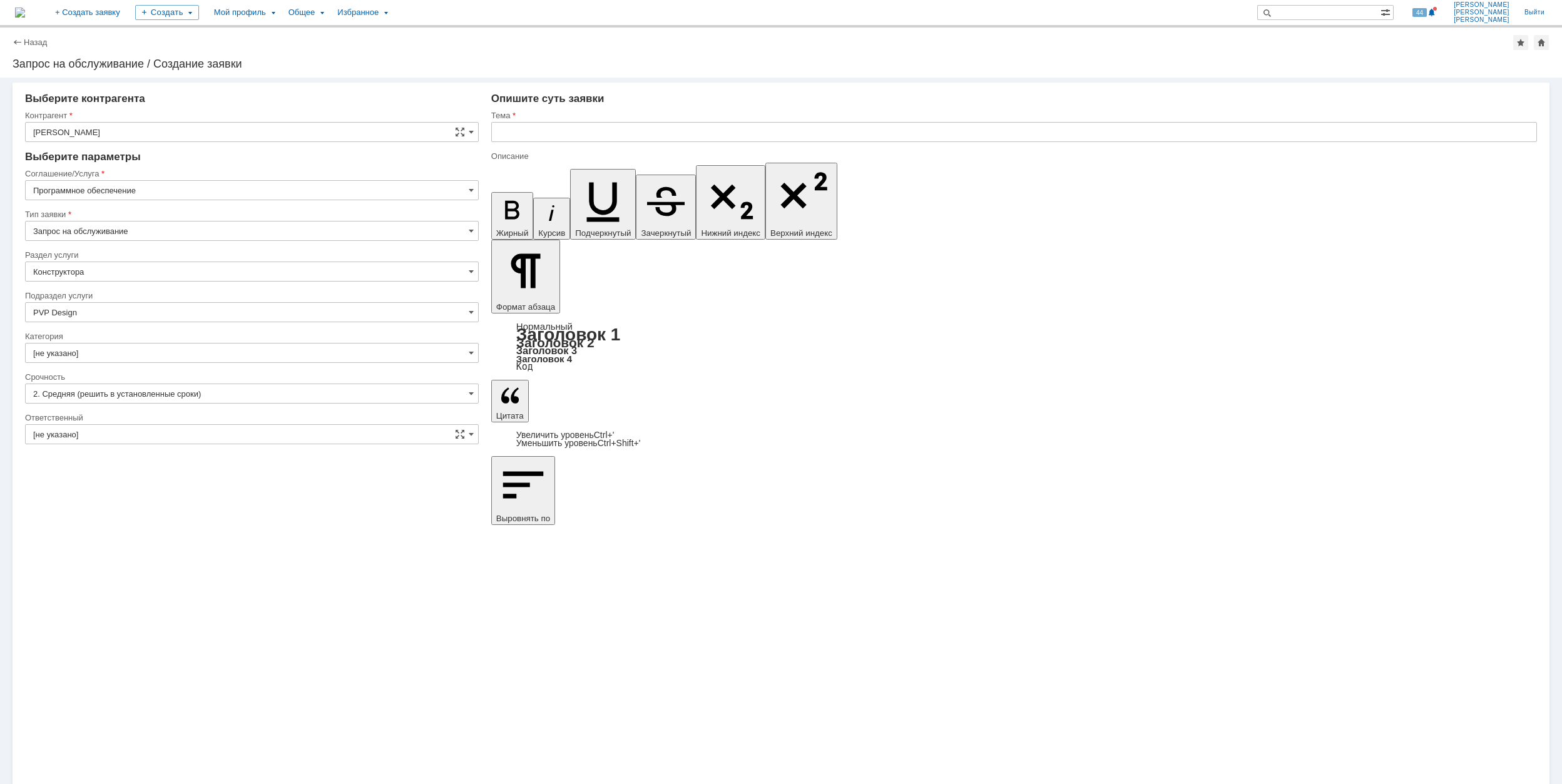
click at [383, 436] on input "[не указано]" at bounding box center [252, 434] width 454 height 20
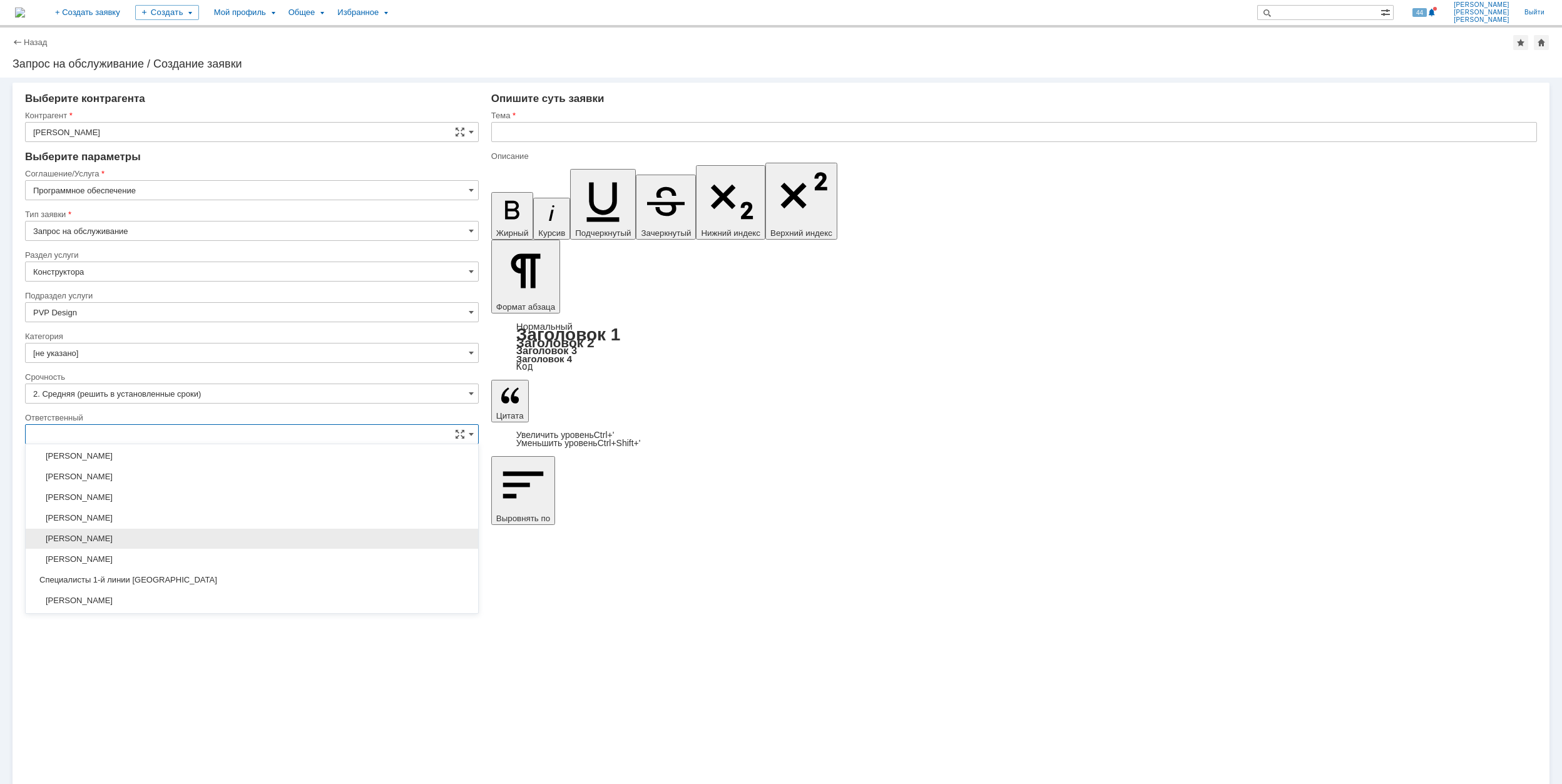
click at [306, 544] on span "[PERSON_NAME]" at bounding box center [252, 539] width 438 height 10
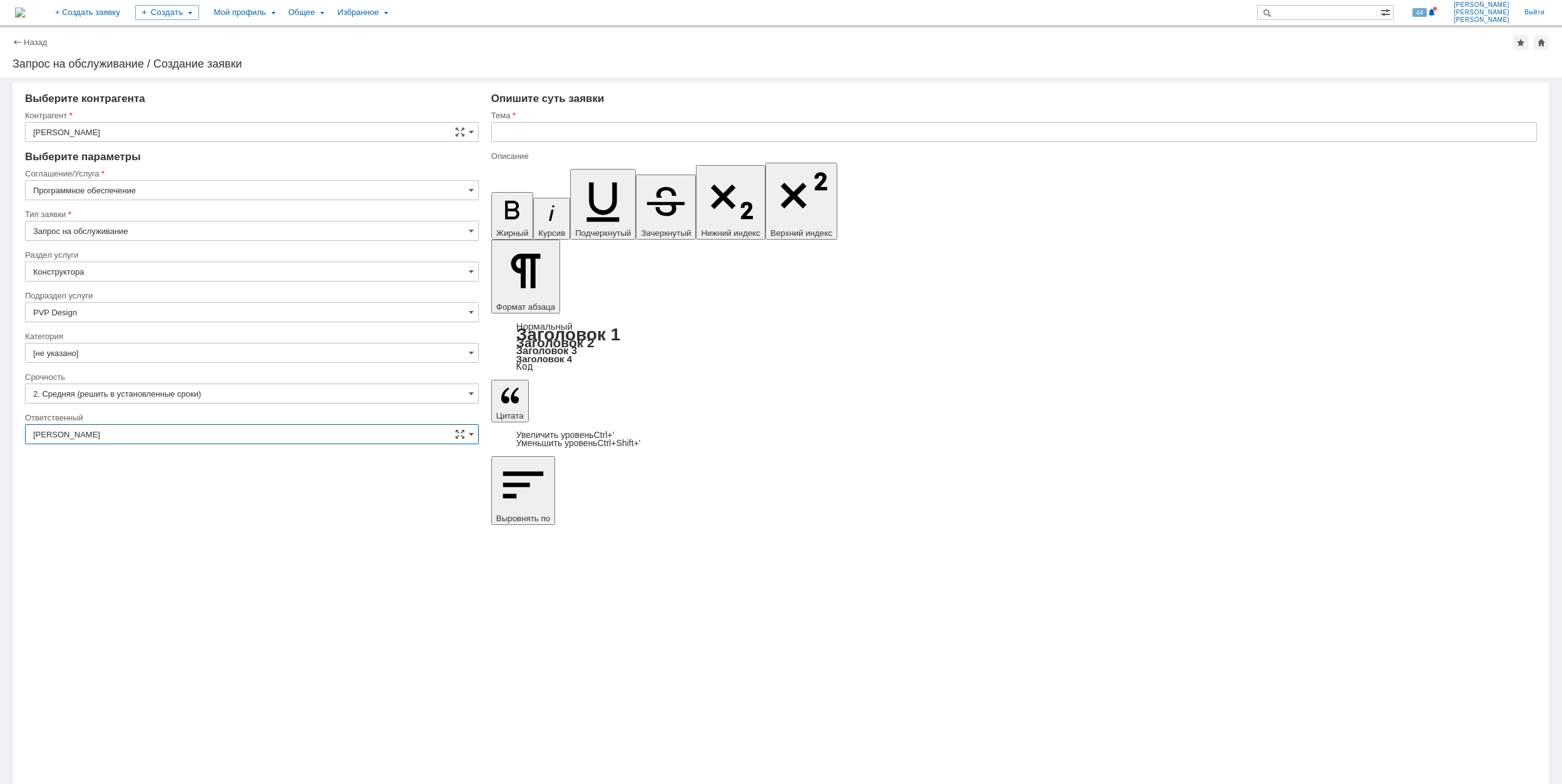
type input "[PERSON_NAME]"
click at [551, 129] on input "text" at bounding box center [1014, 132] width 1046 height 20
type input "З"
drag, startPoint x: 565, startPoint y: 132, endPoint x: 493, endPoint y: 135, distance: 72.1
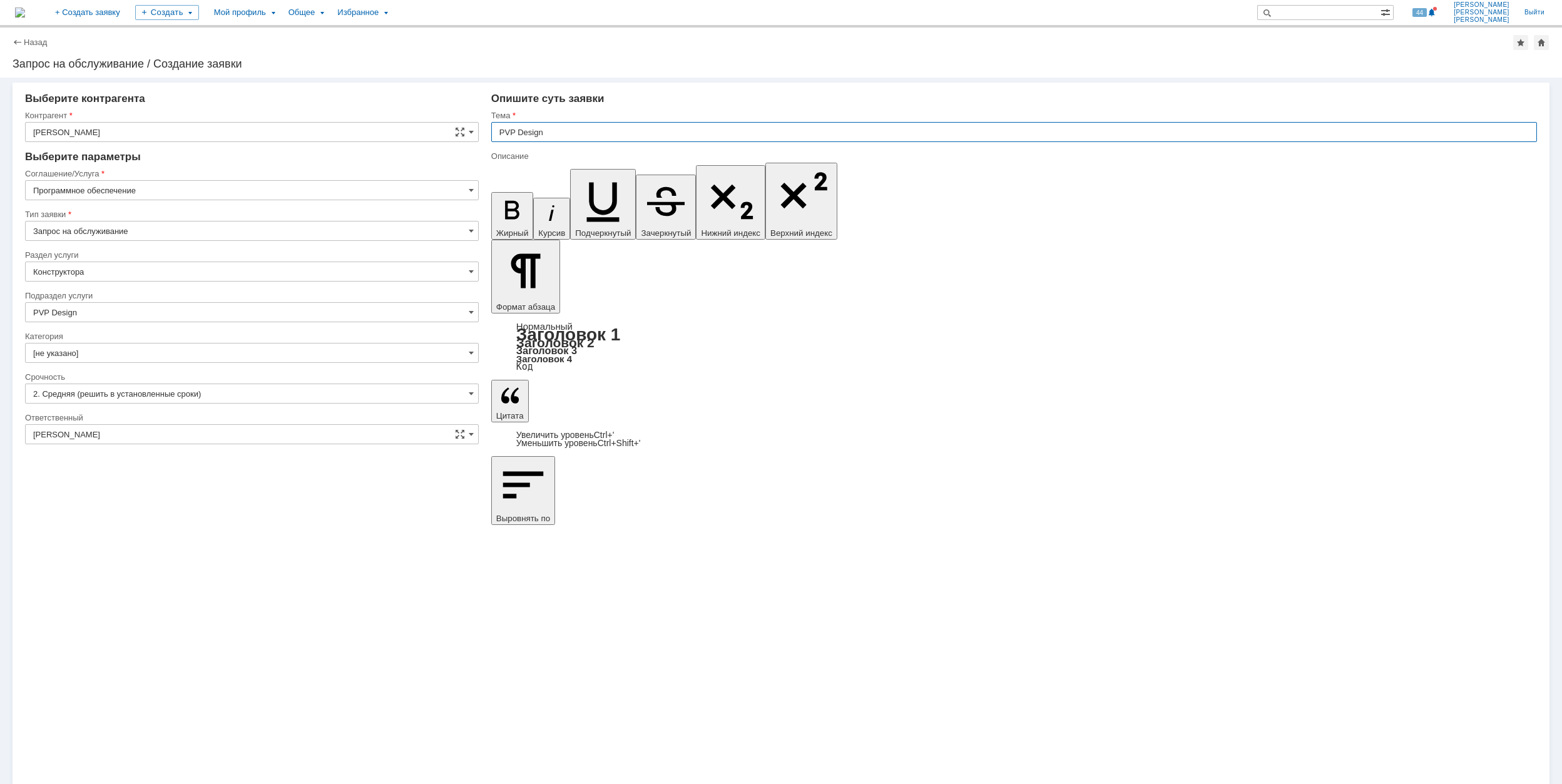
click at [493, 135] on input "PVP Design" at bounding box center [1014, 132] width 1046 height 20
type input "PVP Design"
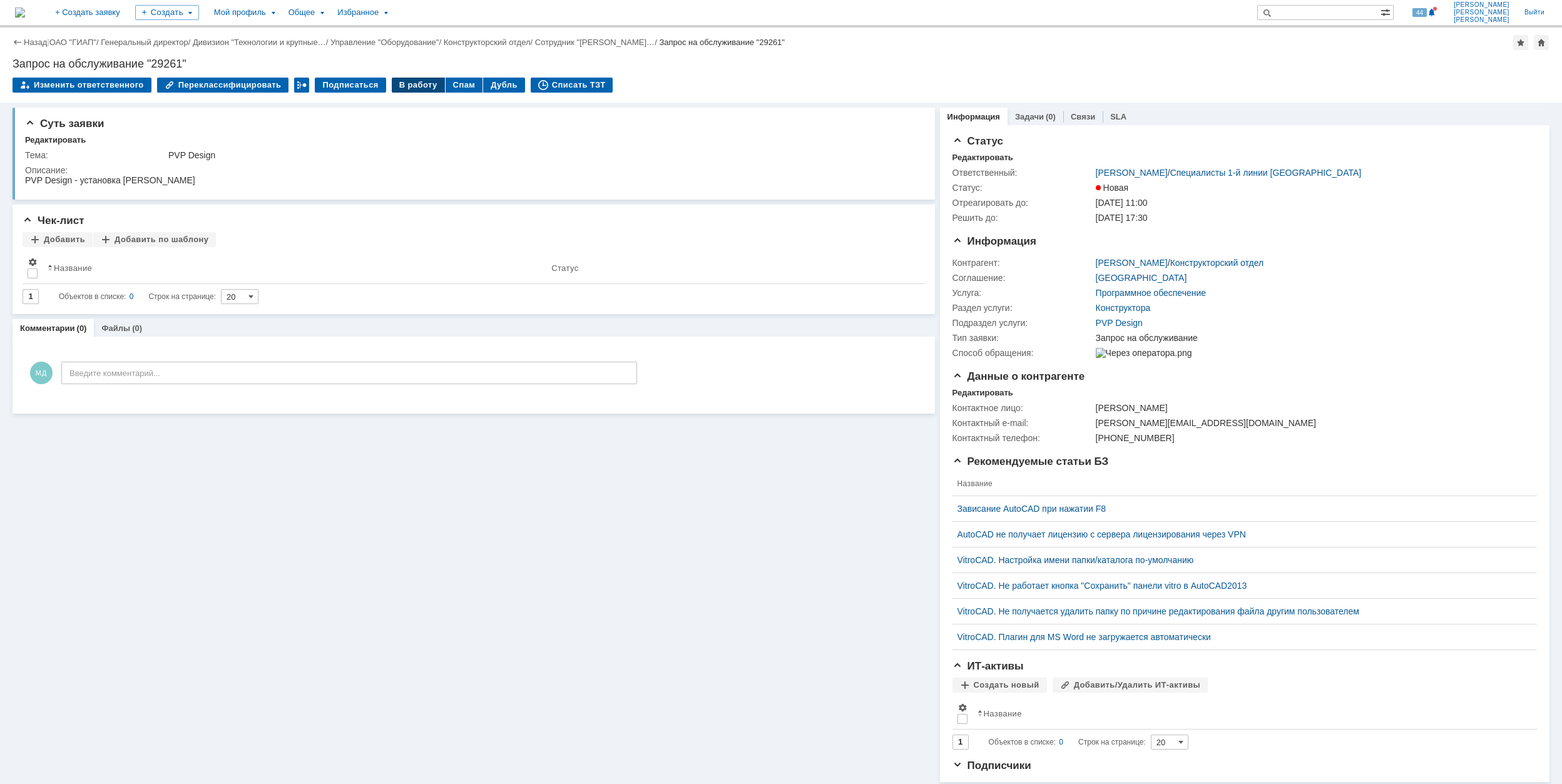
click at [401, 89] on div "В работу" at bounding box center [418, 85] width 53 height 15
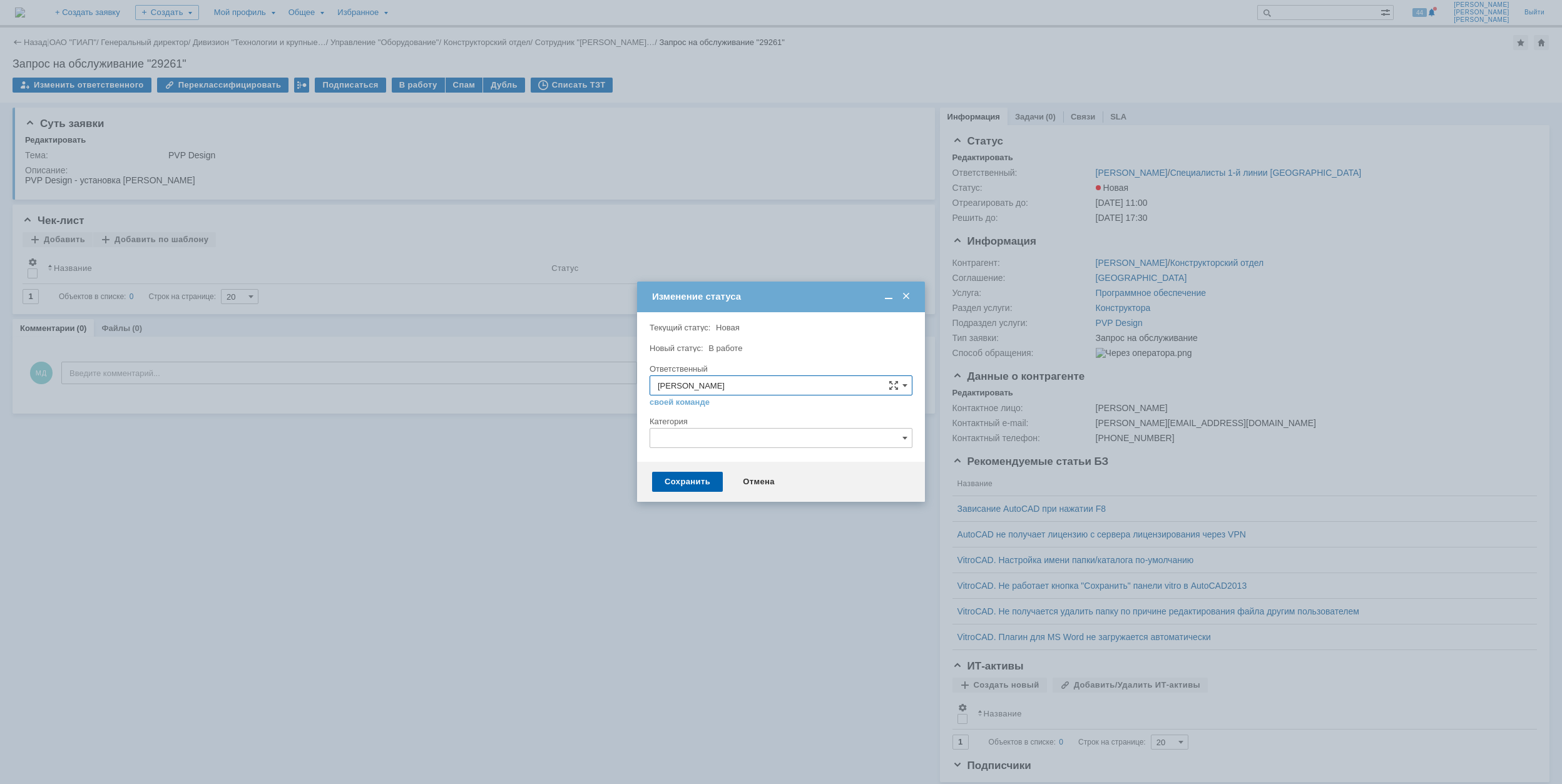
click at [705, 443] on input "text" at bounding box center [781, 438] width 263 height 20
click at [754, 310] on td "Изменение статуса" at bounding box center [781, 297] width 288 height 31
click at [709, 481] on div "Сохранить" at bounding box center [687, 482] width 70 height 20
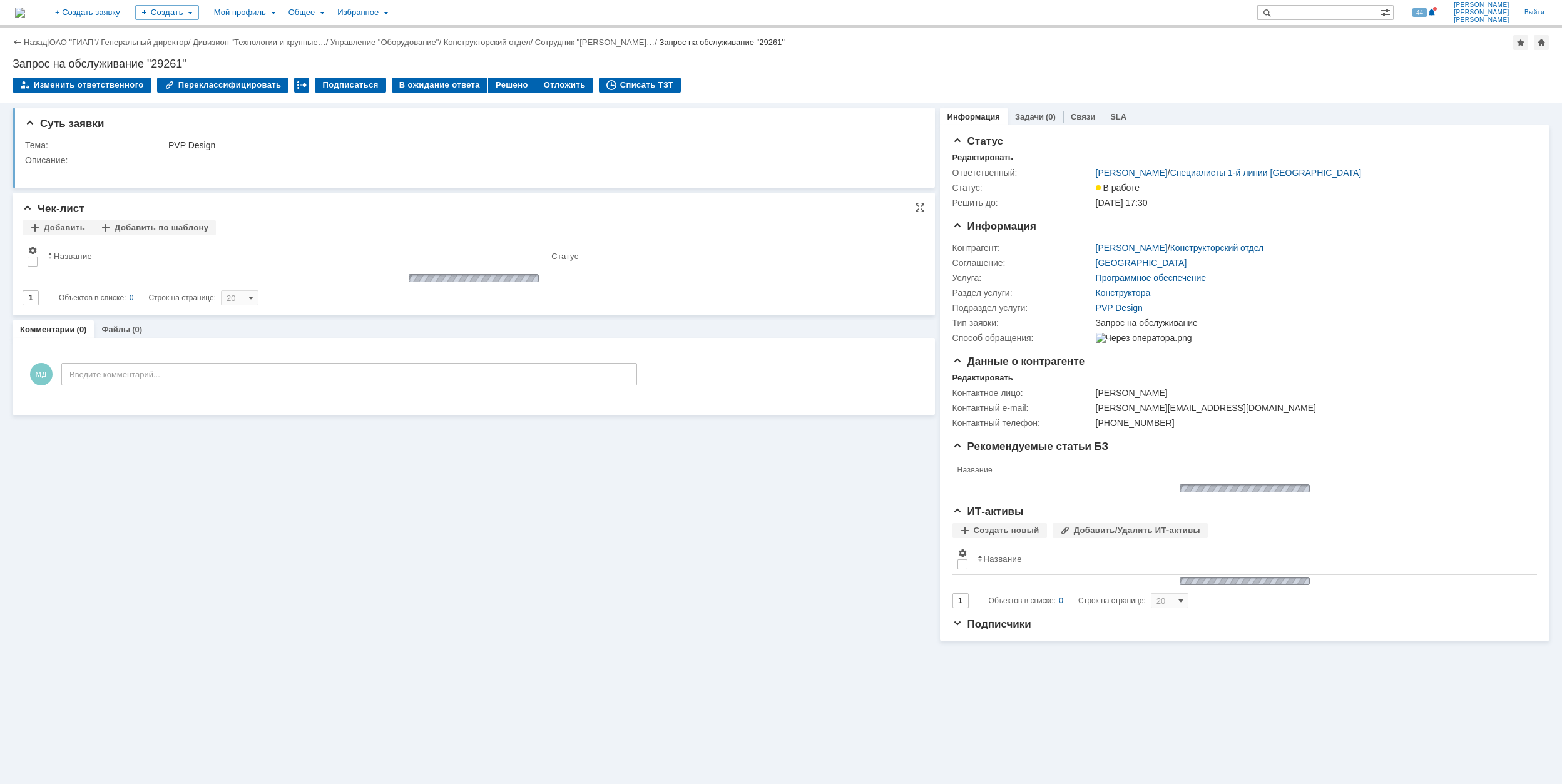
scroll to position [0, 0]
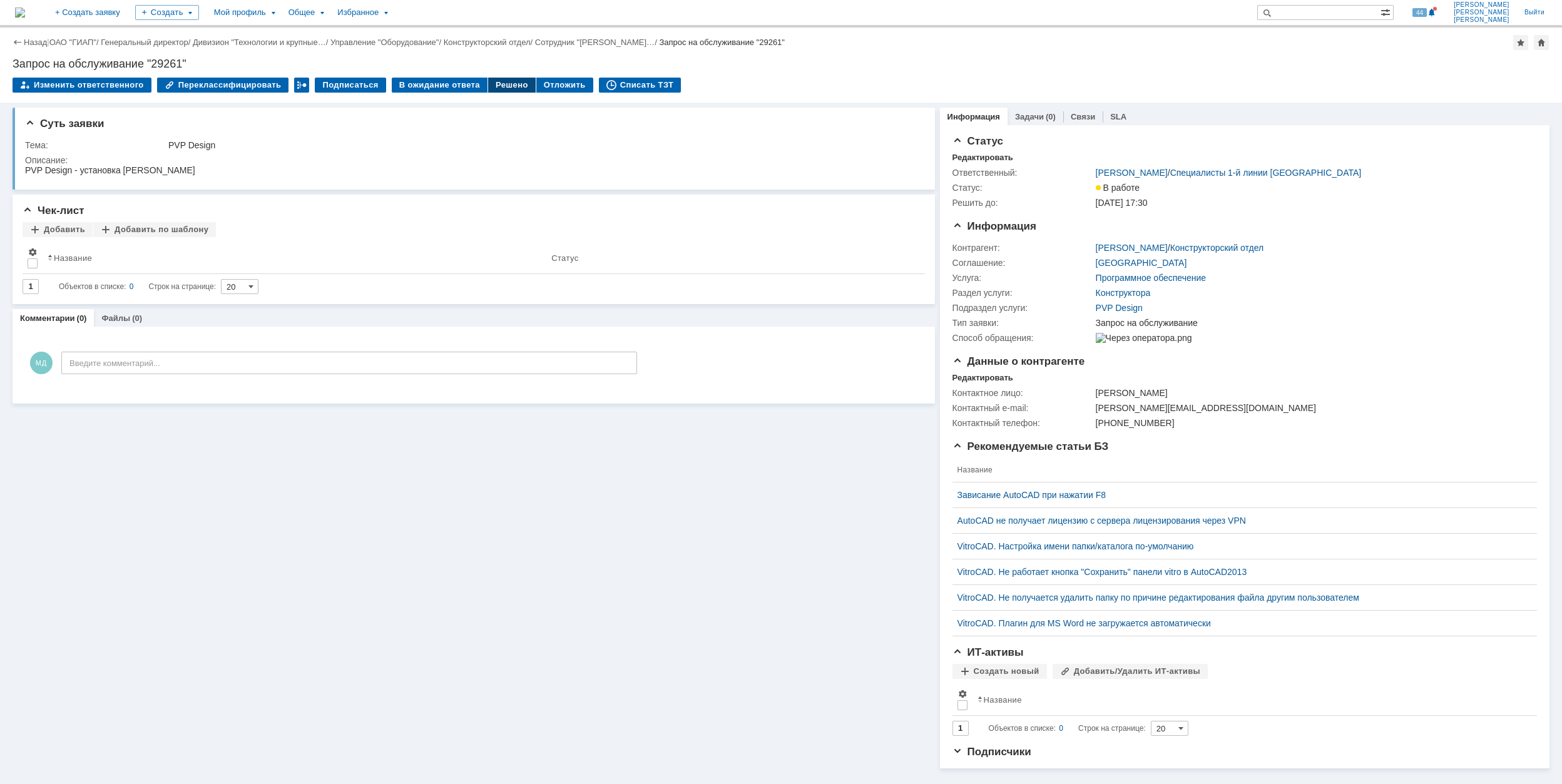
click at [496, 84] on div "Решено" at bounding box center [512, 85] width 47 height 15
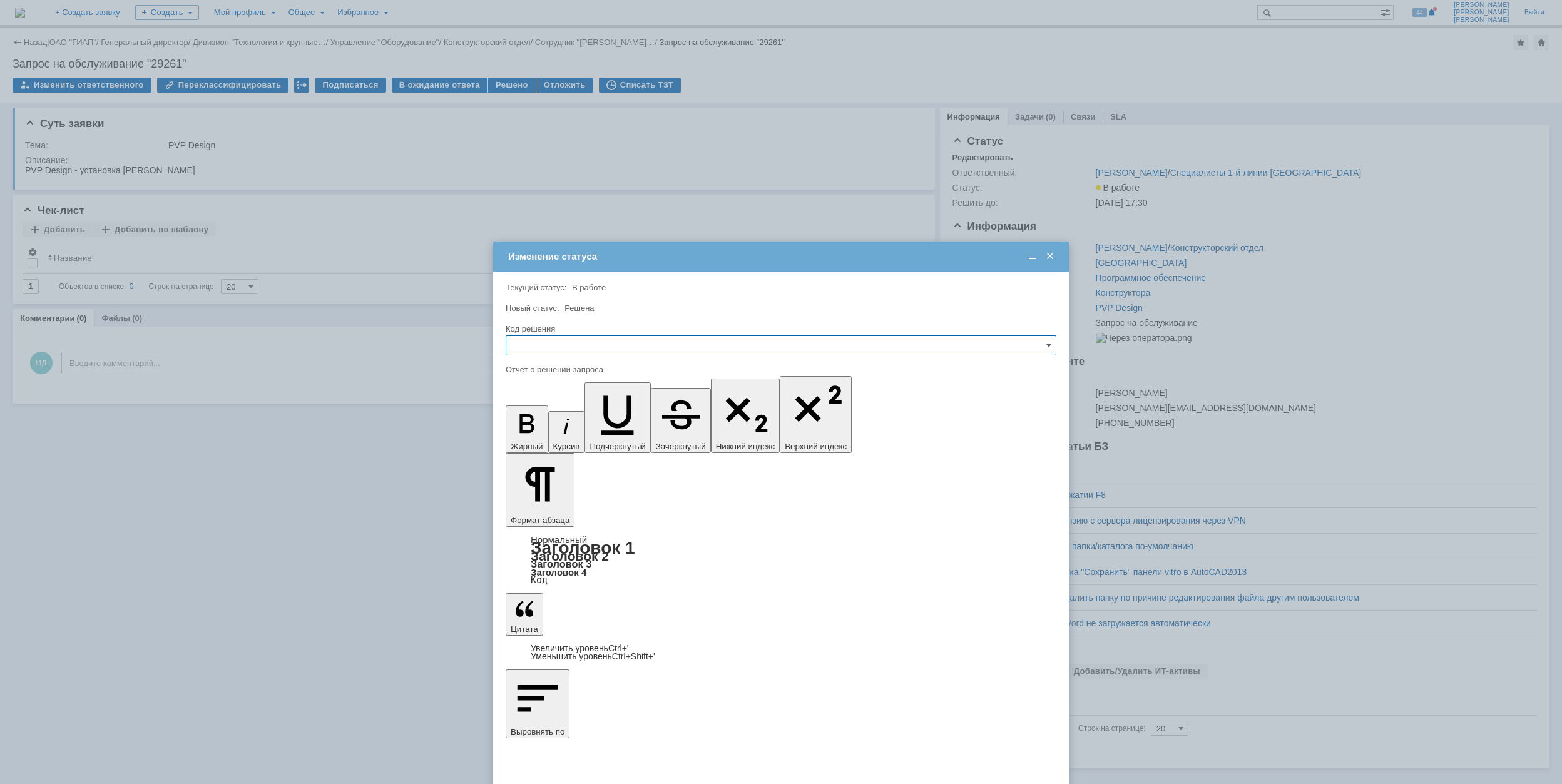
click at [653, 346] on input "text" at bounding box center [781, 345] width 551 height 20
click at [629, 436] on span "Решено" at bounding box center [781, 431] width 535 height 10
type input "Решено"
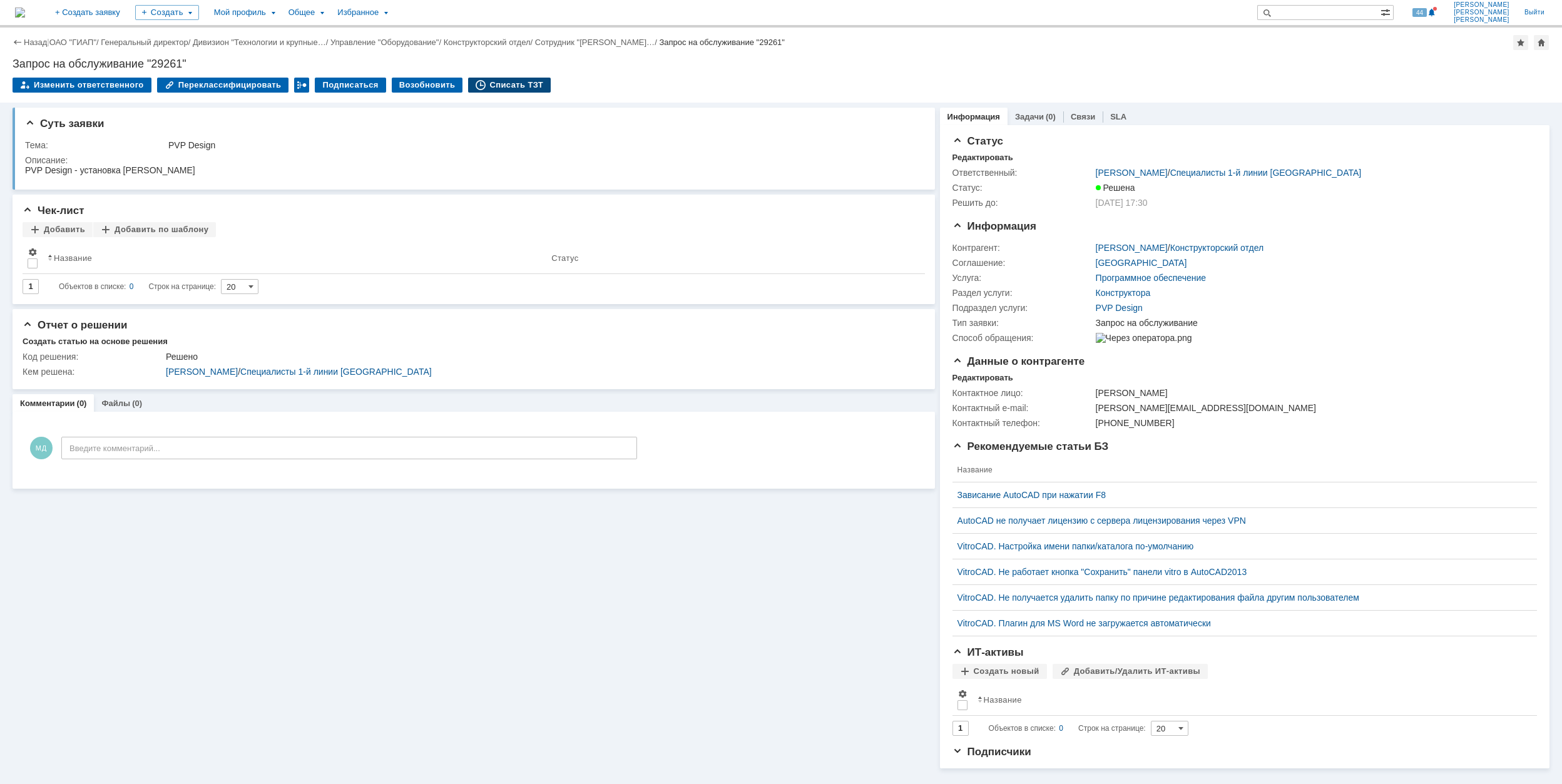
click at [489, 86] on div "Списать ТЗТ" at bounding box center [510, 85] width 83 height 15
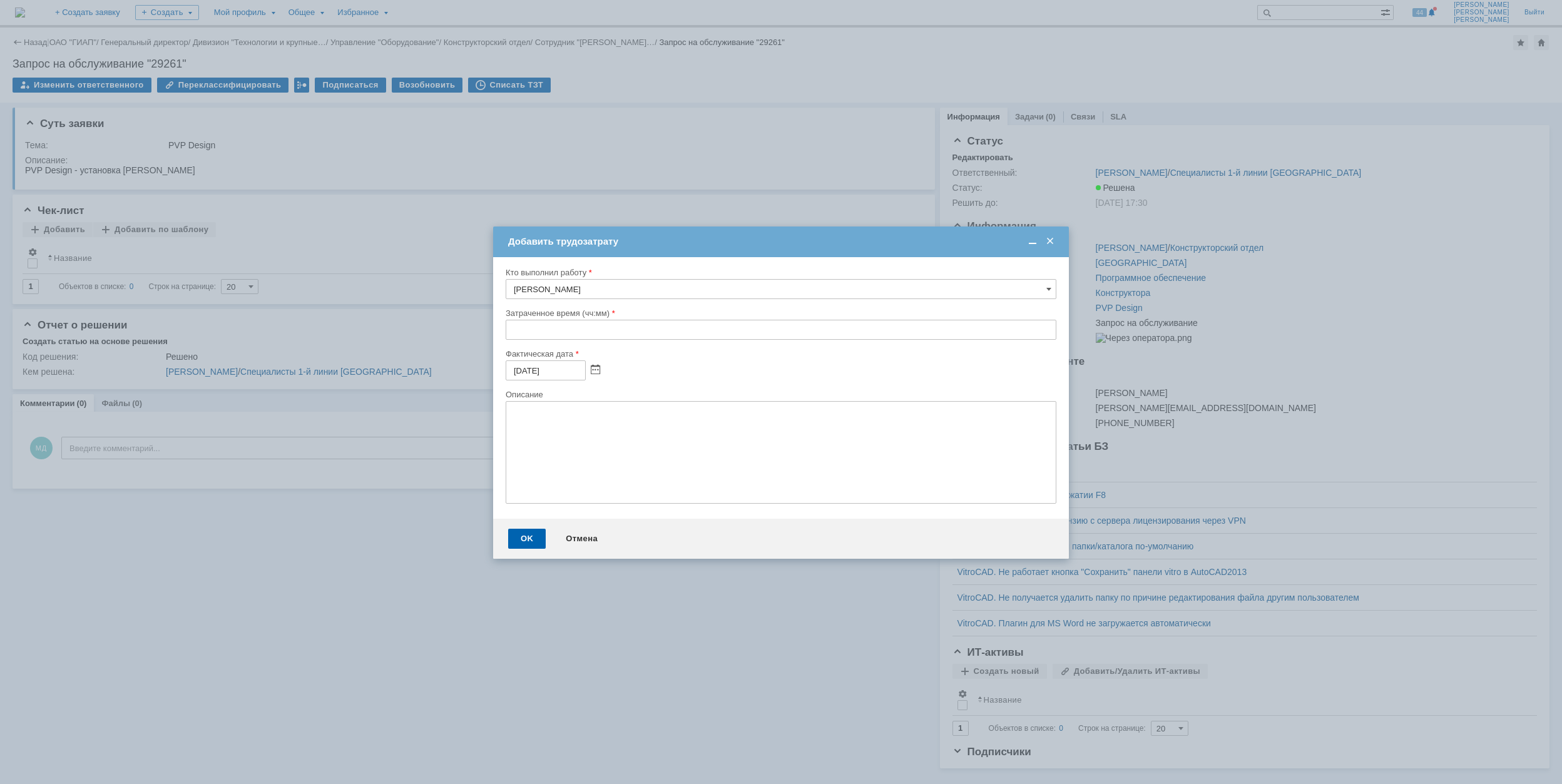
drag, startPoint x: 503, startPoint y: 326, endPoint x: 517, endPoint y: 332, distance: 15.2
click at [506, 328] on div "Кто выполнил работу [PERSON_NAME] время (чч:мм) Фактическая дата [DATE] Описание" at bounding box center [781, 387] width 576 height 261
click at [508, 331] on input "text" at bounding box center [781, 330] width 551 height 20
type input "00:30"
click at [521, 536] on div "OK" at bounding box center [527, 539] width 38 height 20
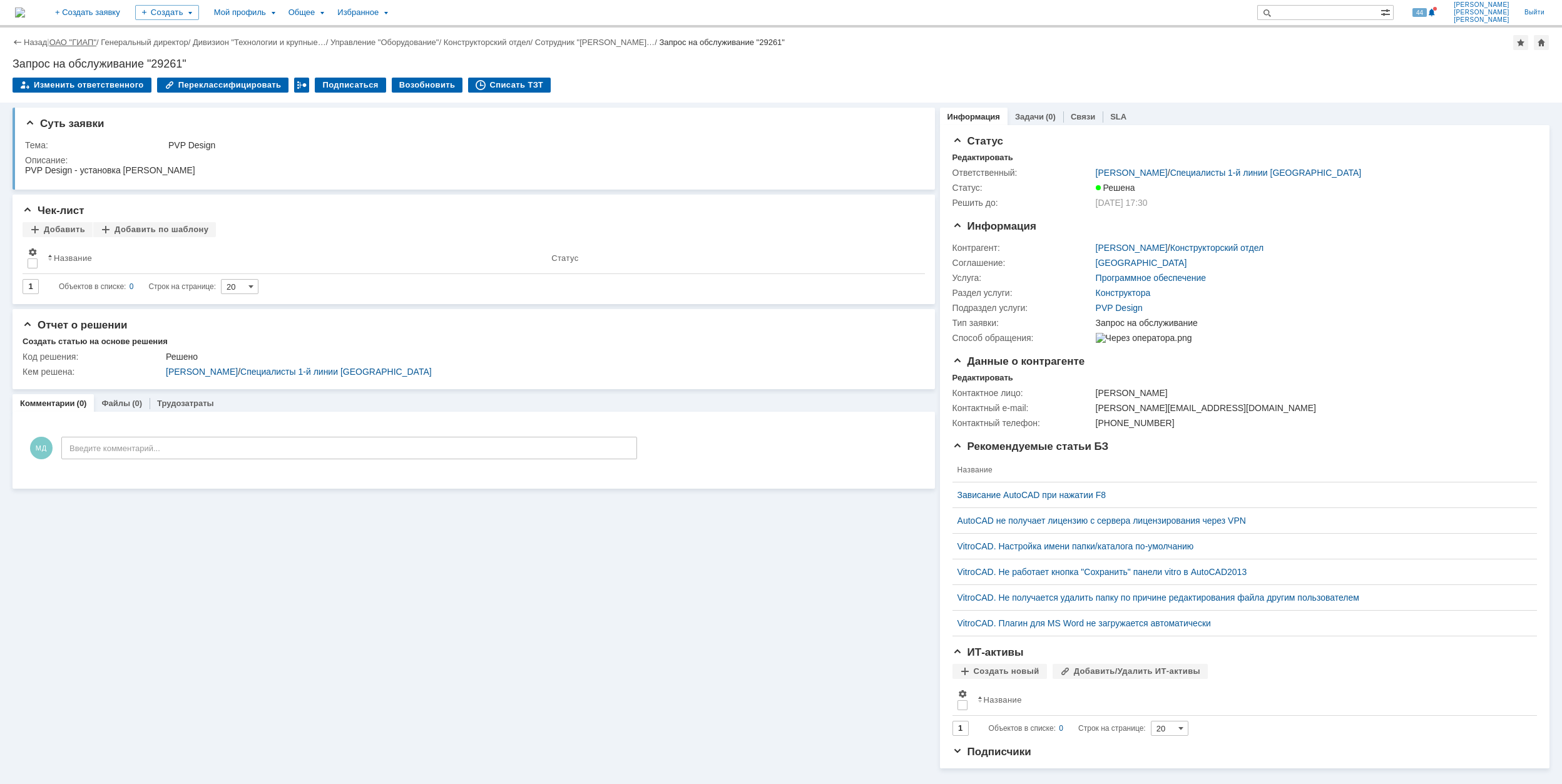
click at [65, 43] on link "ОАО "ГИАП"" at bounding box center [72, 42] width 47 height 9
